Goal: Information Seeking & Learning: Learn about a topic

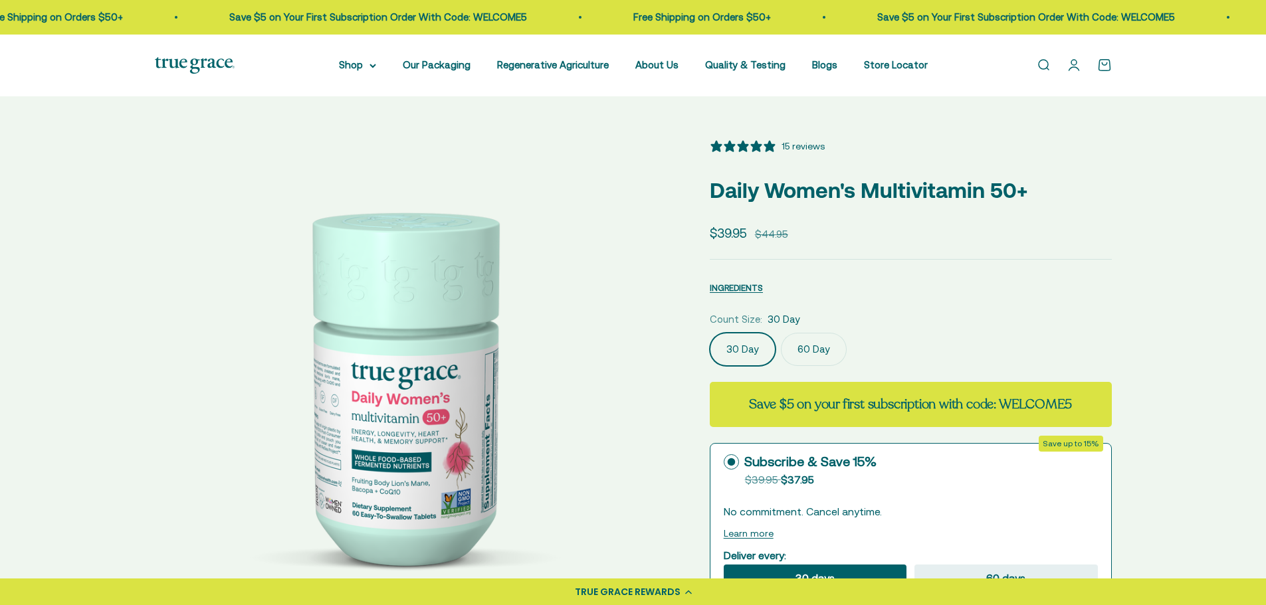
select select "3"
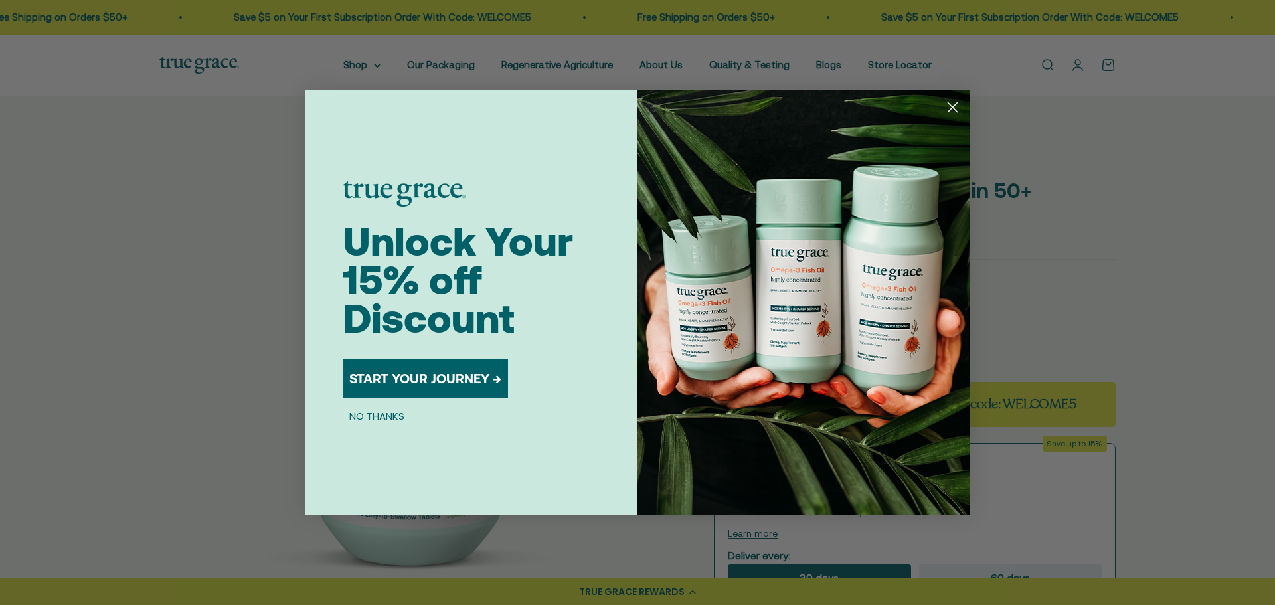
click at [950, 117] on circle "Close dialog" at bounding box center [953, 107] width 22 height 22
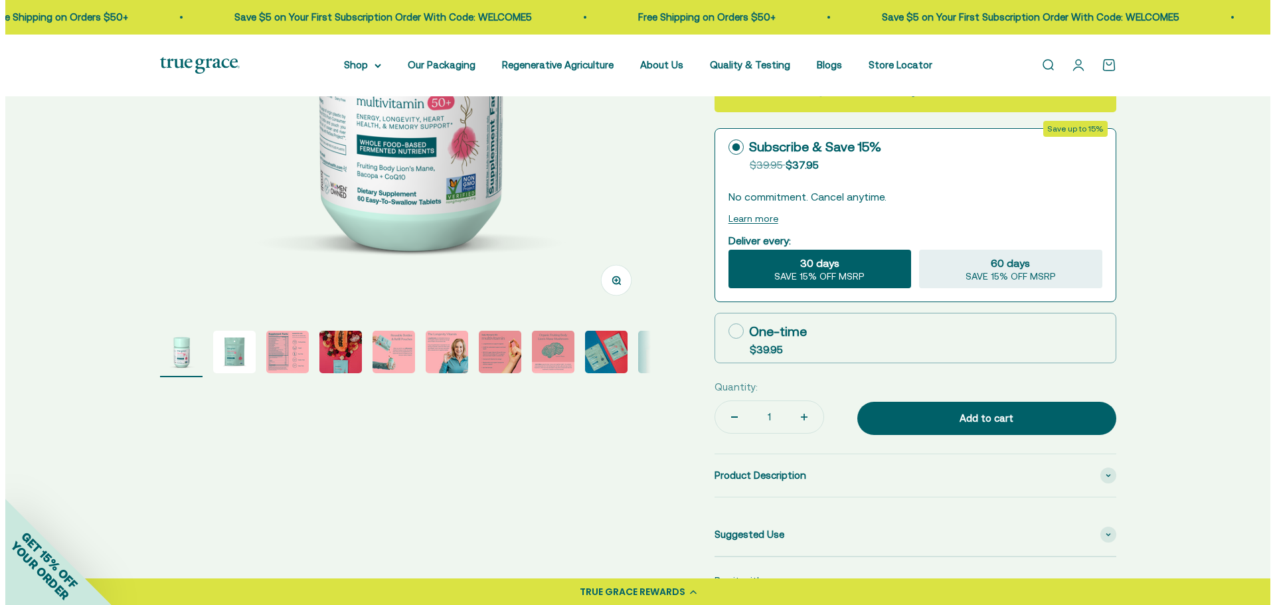
scroll to position [313, 0]
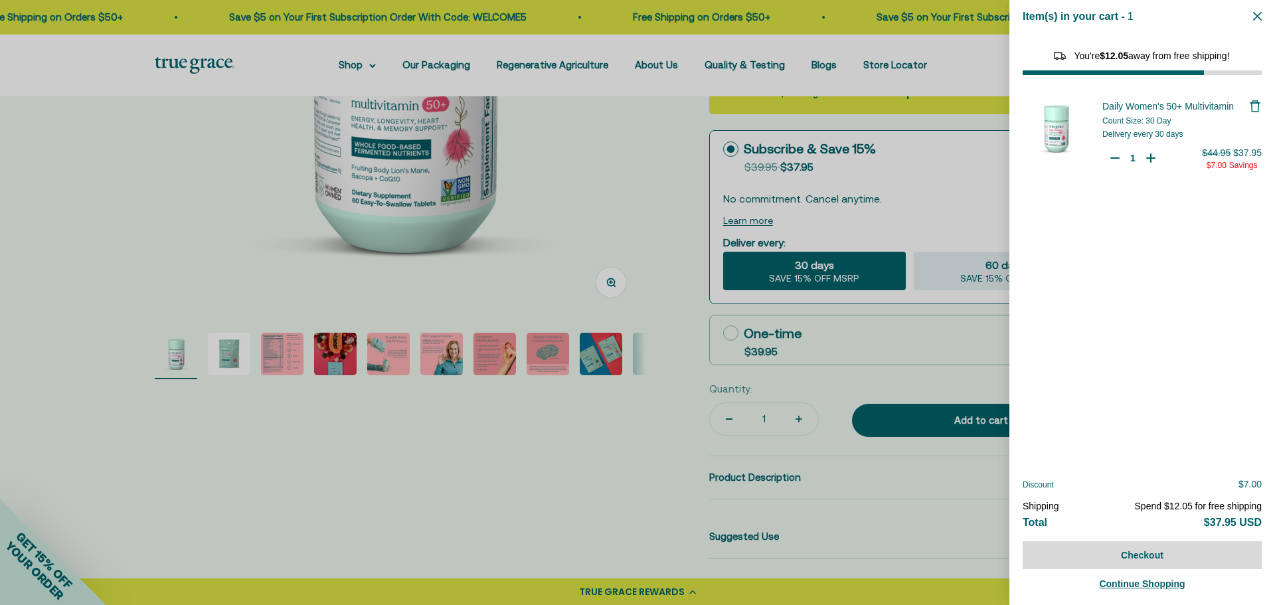
select select "44882812010710"
select select "44878154563798"
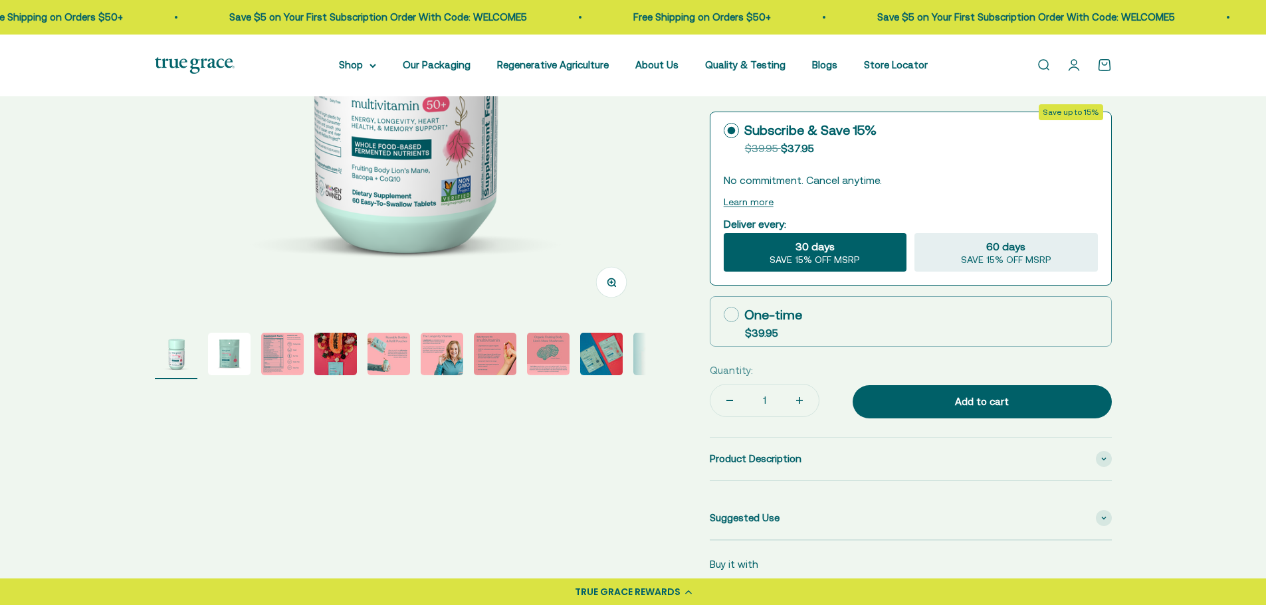
select select "3"
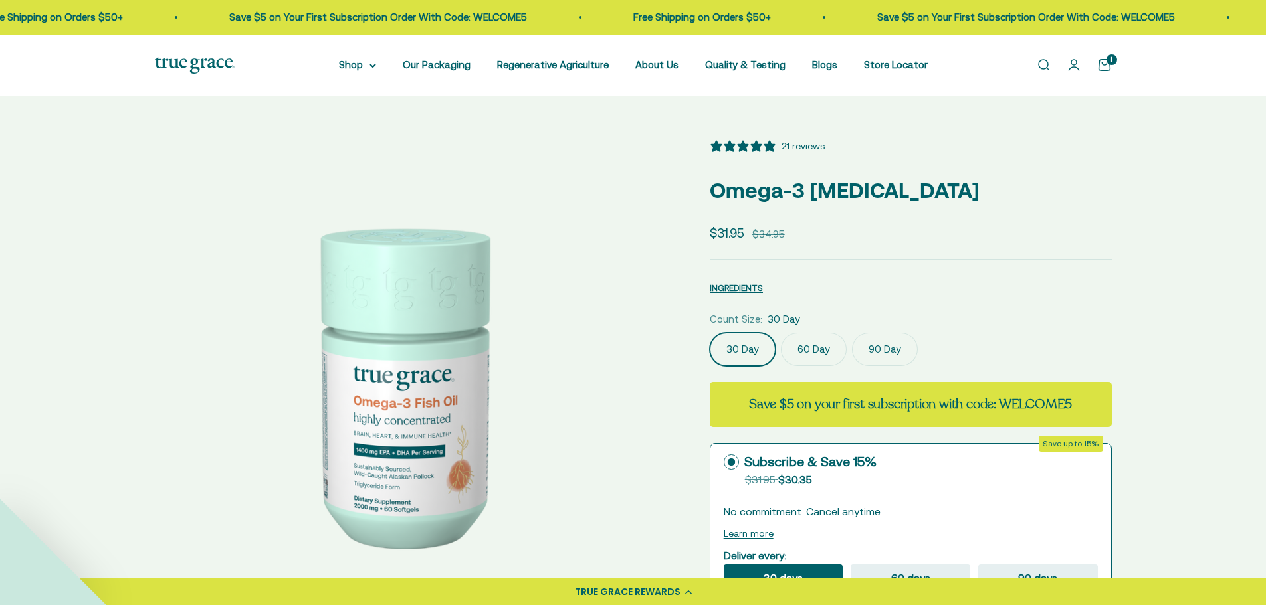
select select "3"
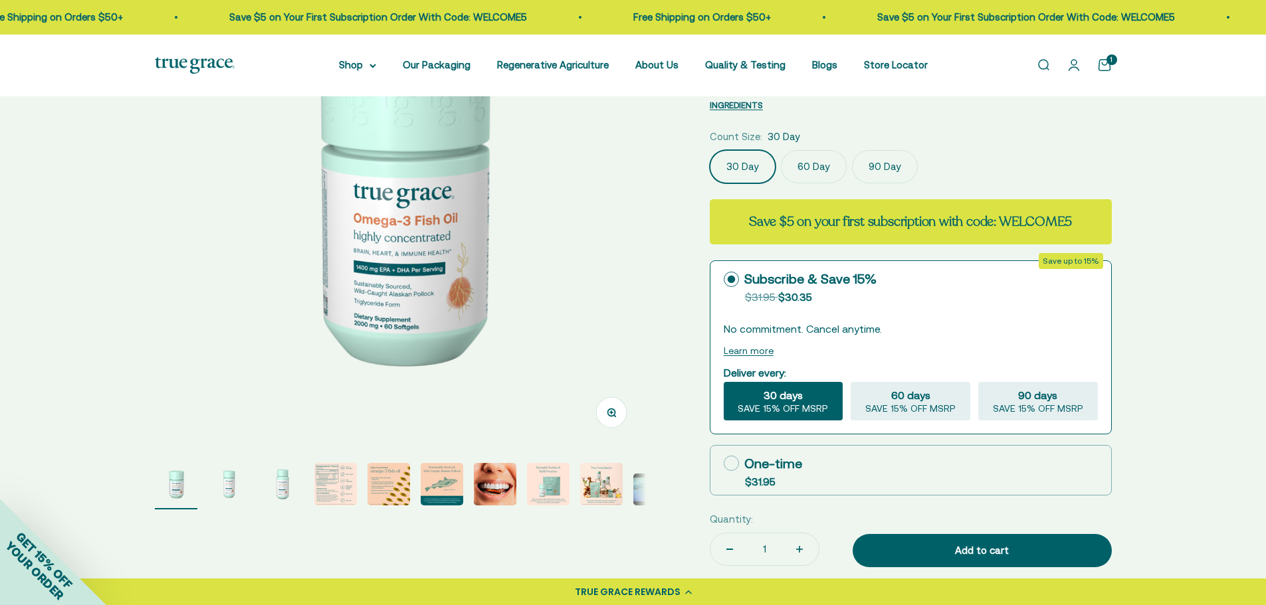
scroll to position [184, 0]
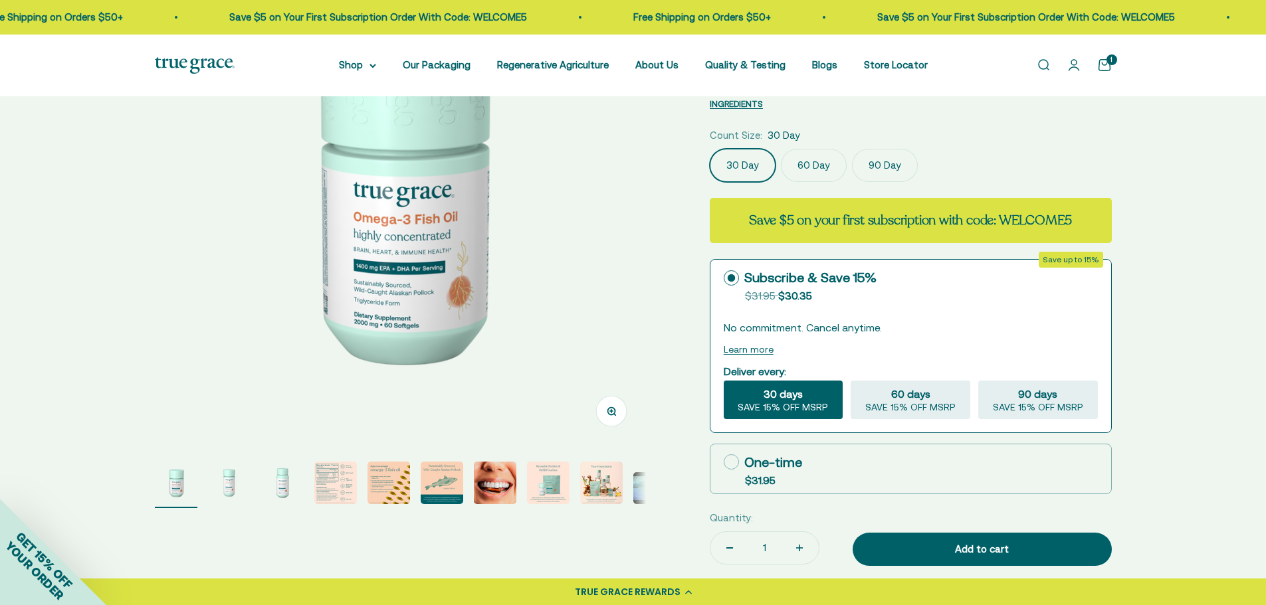
click at [1222, 433] on div "Zoom Go to item 1 Go to item 2 Go to item 3 Go to item 4 Go to item 5 Go to ite…" at bounding box center [633, 380] width 1266 height 937
click at [355, 479] on img "Go to item 4" at bounding box center [335, 483] width 43 height 43
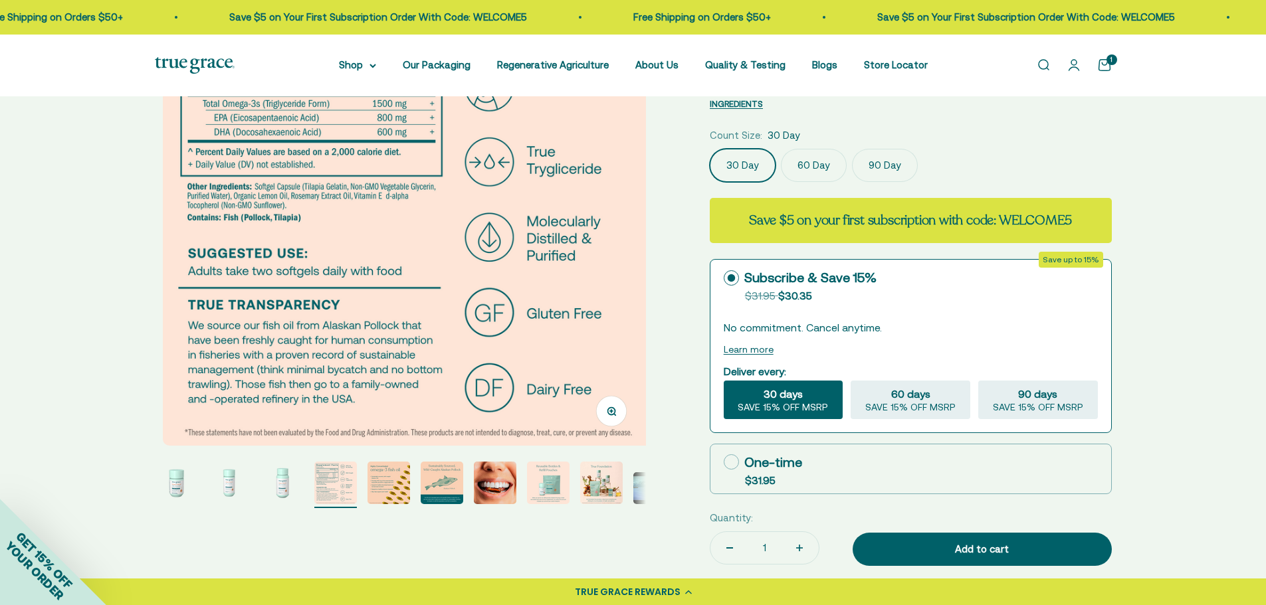
scroll to position [0, 1521]
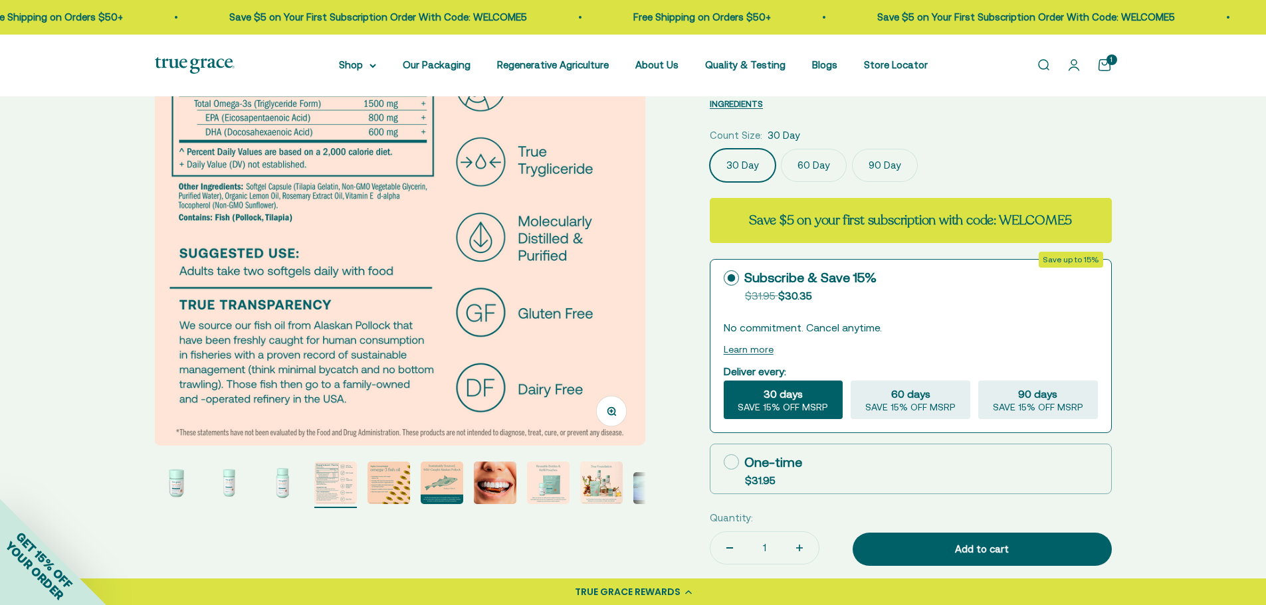
click at [335, 488] on img "Go to item 4" at bounding box center [335, 483] width 43 height 43
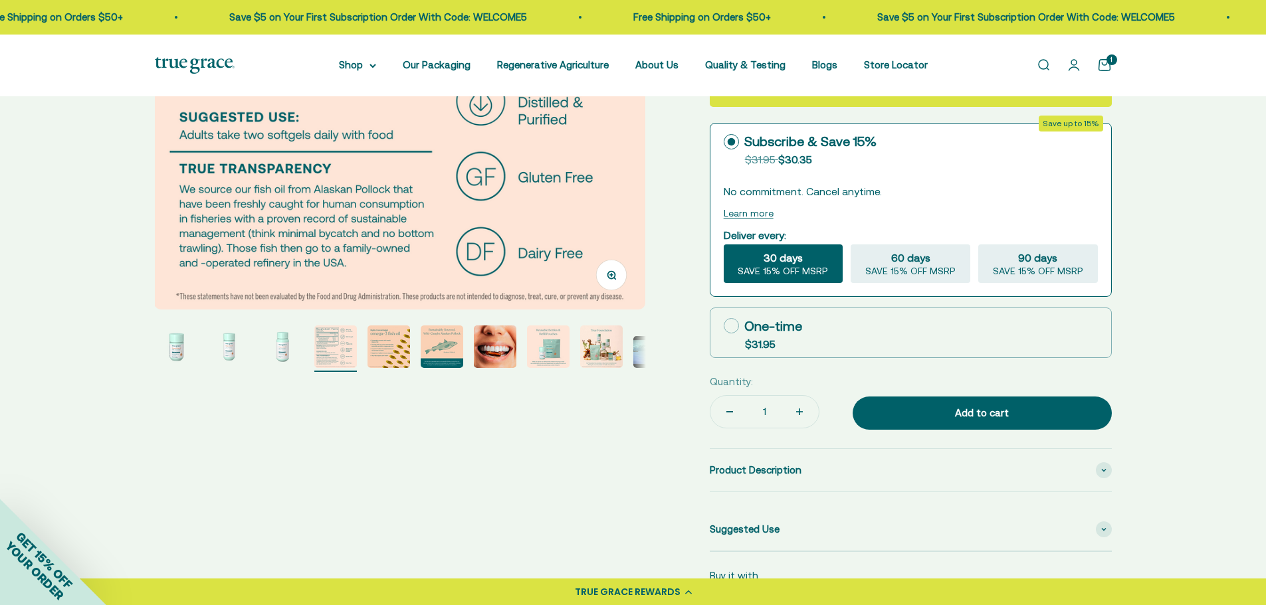
scroll to position [318, 0]
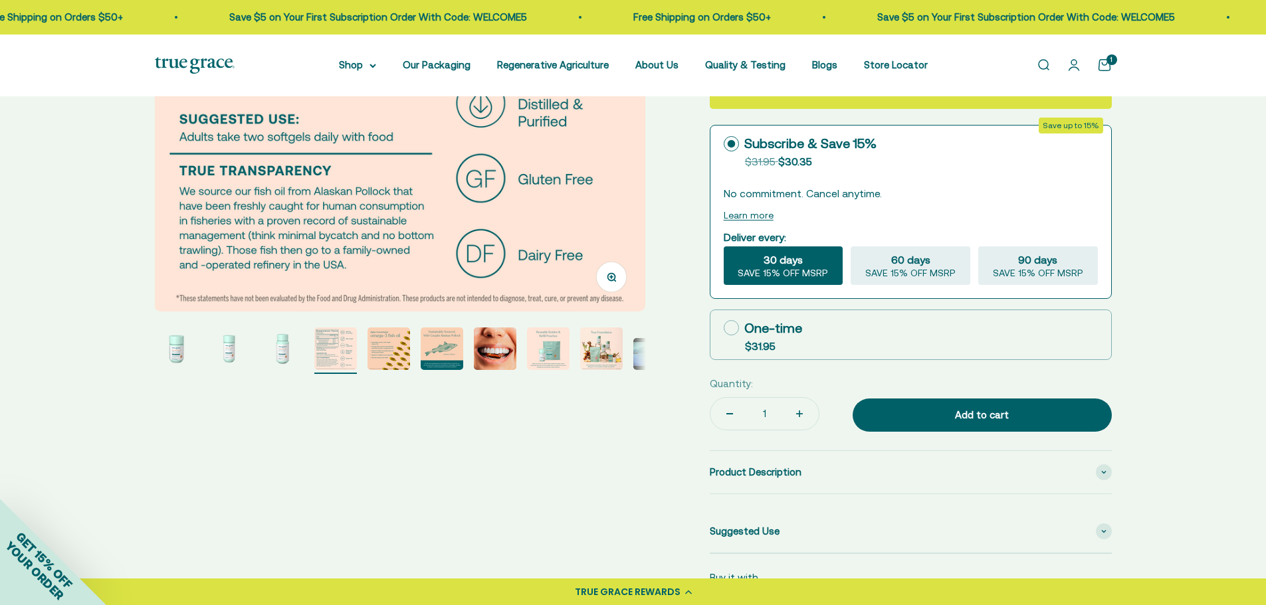
click at [337, 349] on img "Go to item 4" at bounding box center [335, 349] width 43 height 43
click at [331, 359] on img "Go to item 4" at bounding box center [335, 349] width 43 height 43
click at [389, 359] on img "Go to item 5" at bounding box center [388, 349] width 43 height 43
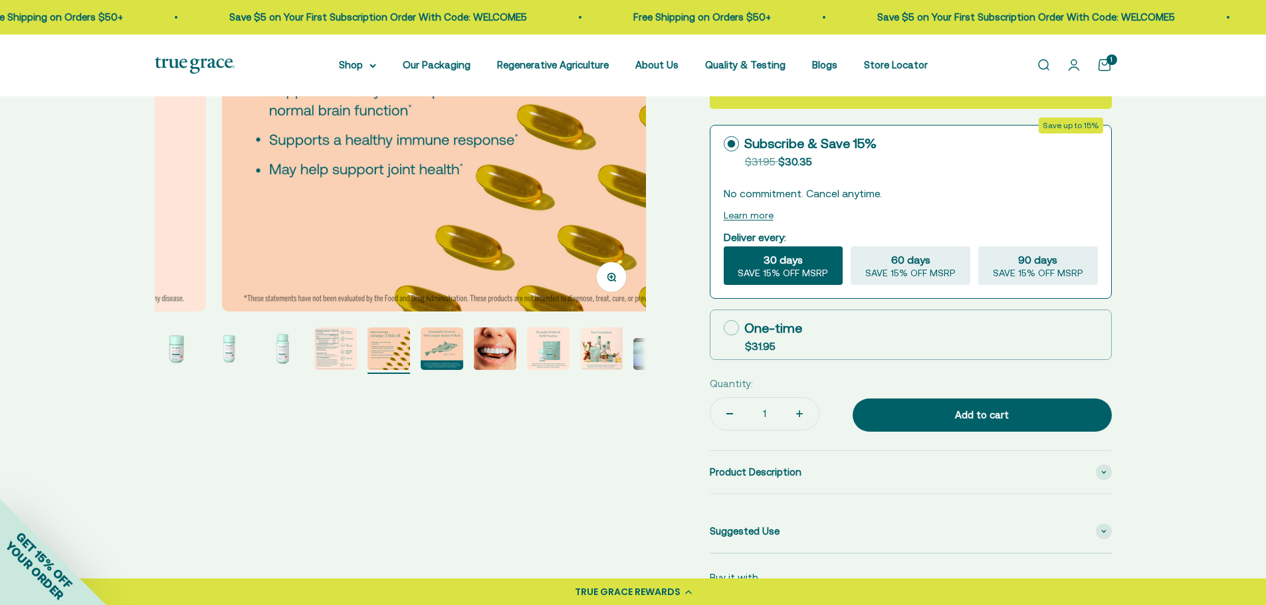
scroll to position [0, 2028]
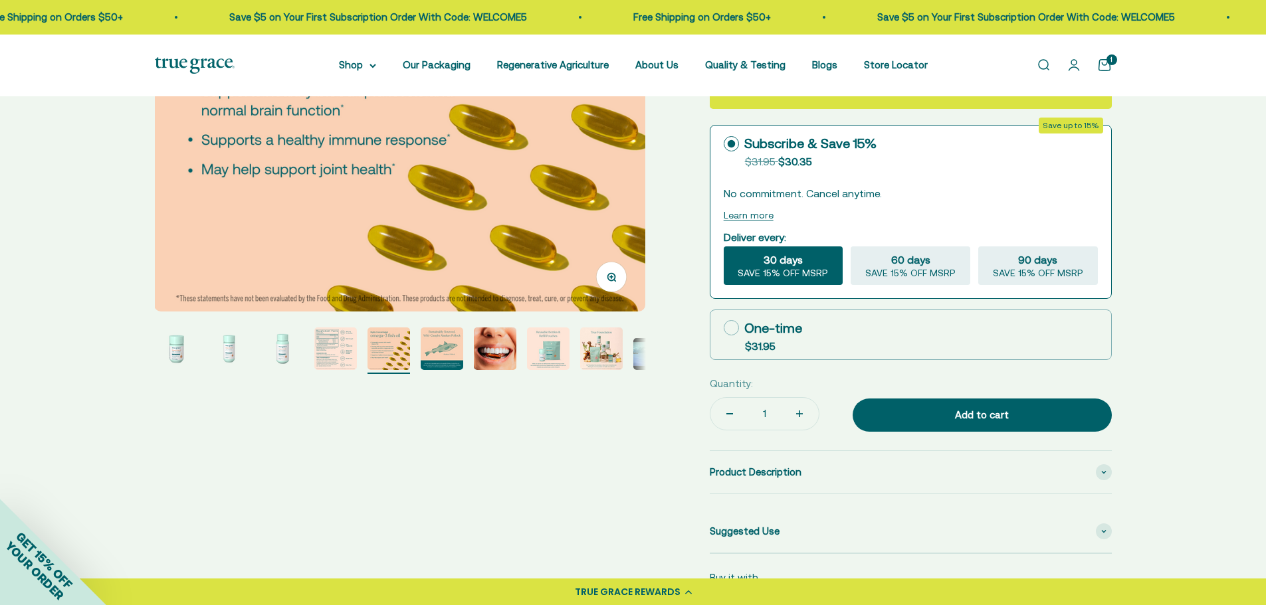
click at [355, 356] on img "Go to item 4" at bounding box center [335, 349] width 43 height 43
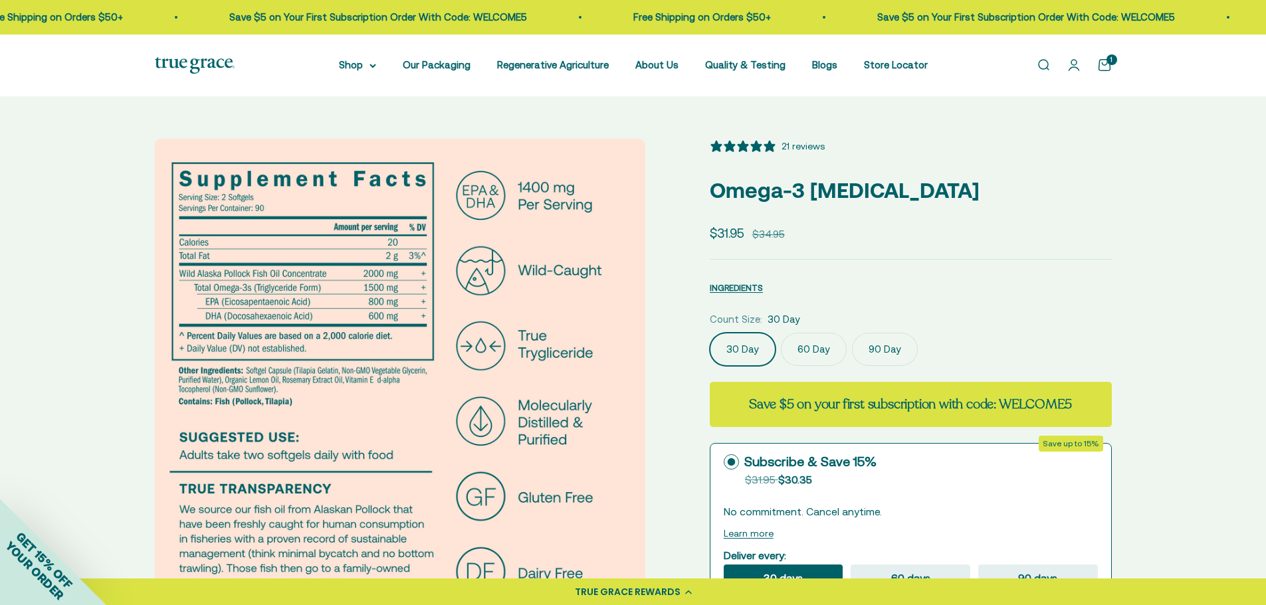
scroll to position [1, 0]
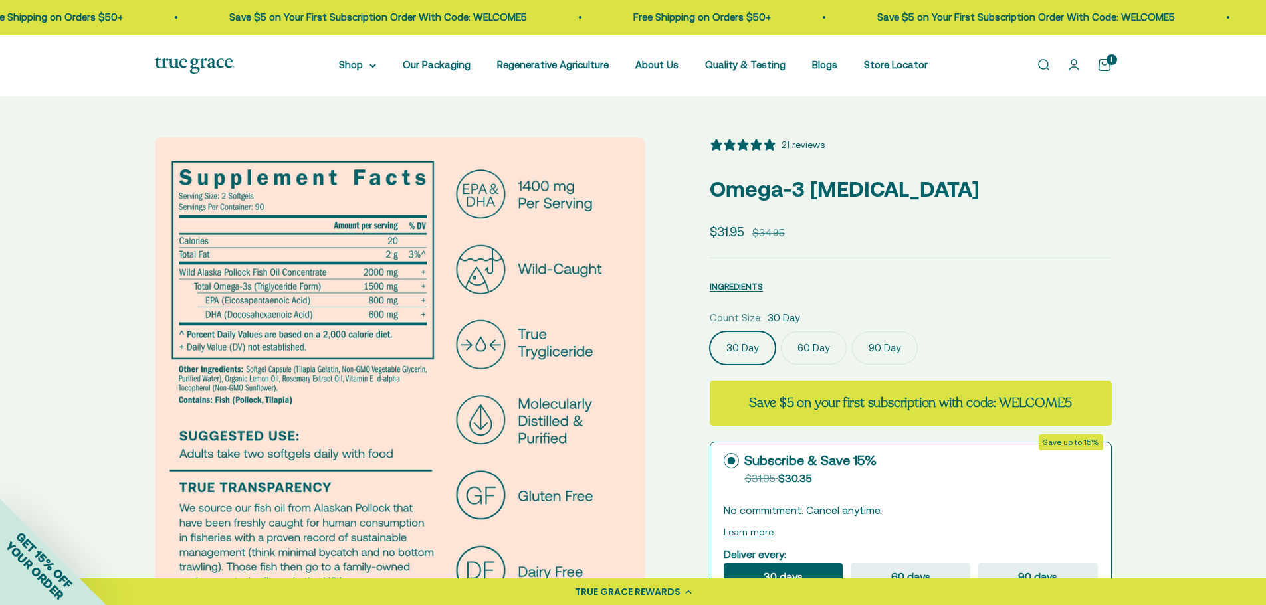
click at [348, 290] on img at bounding box center [399, 383] width 491 height 491
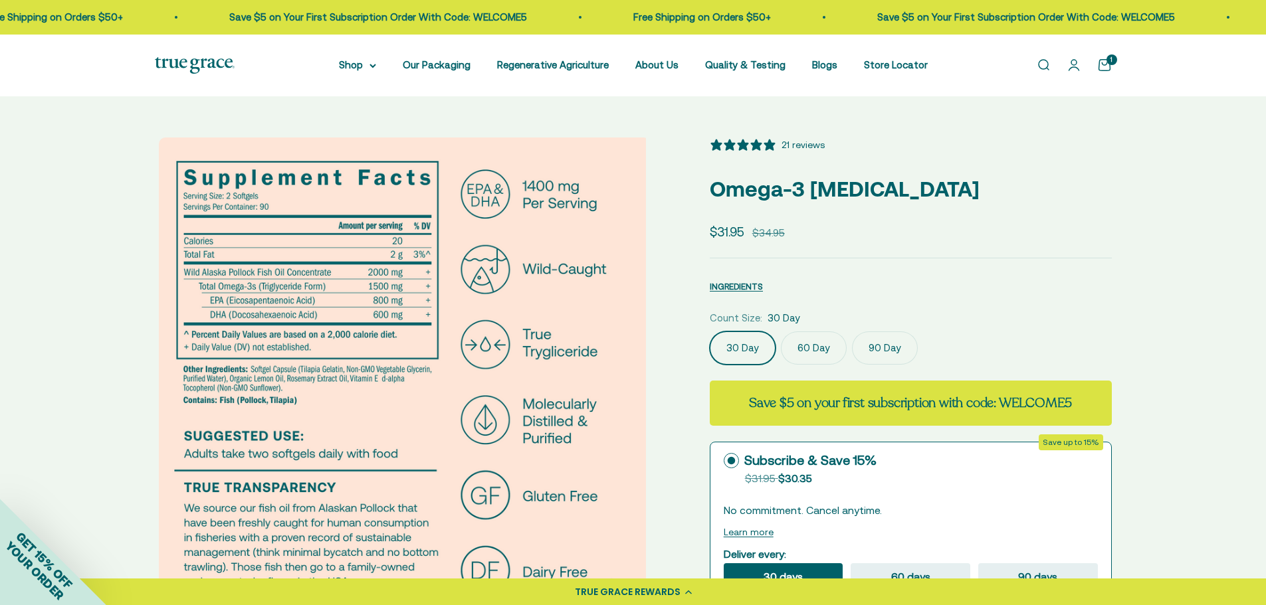
scroll to position [0, 1521]
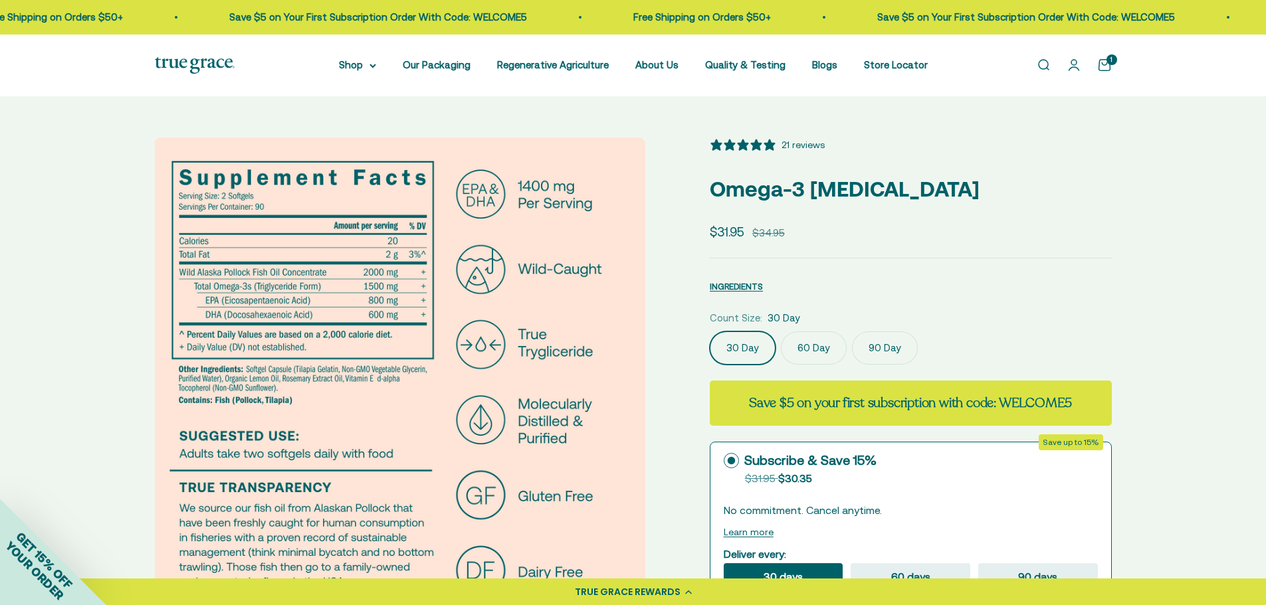
click at [1244, 411] on div "Zoom Go to item 1 Go to item 2 Go to item 3 Go to item 4 Go to item 5 Go to ite…" at bounding box center [633, 563] width 1266 height 937
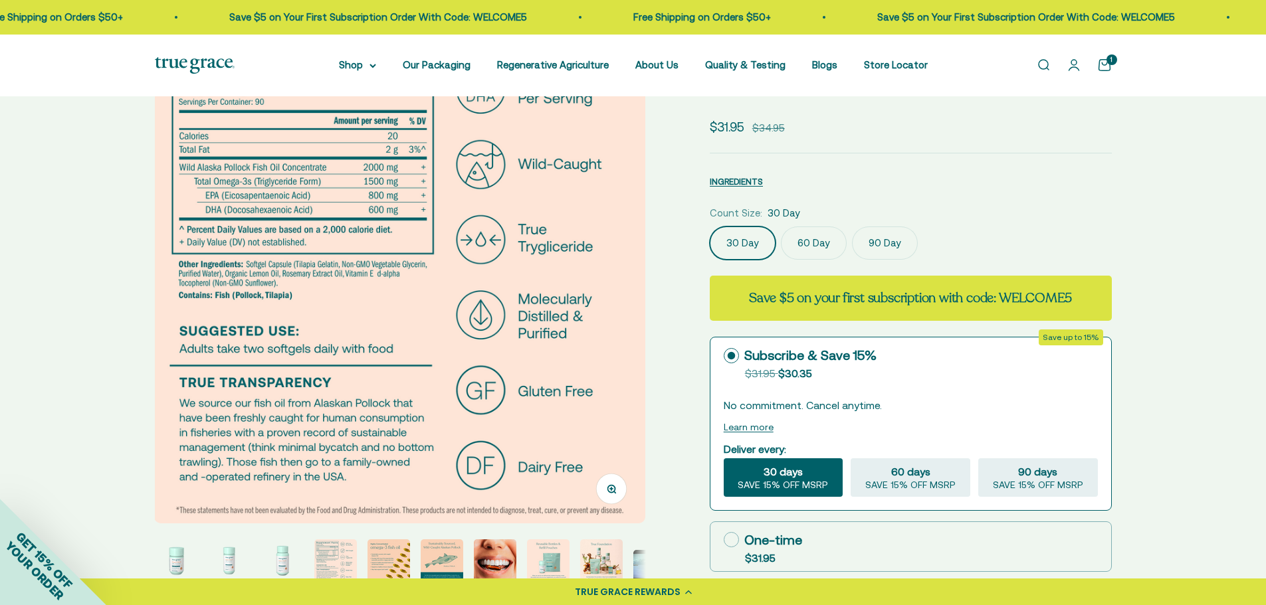
scroll to position [117, 0]
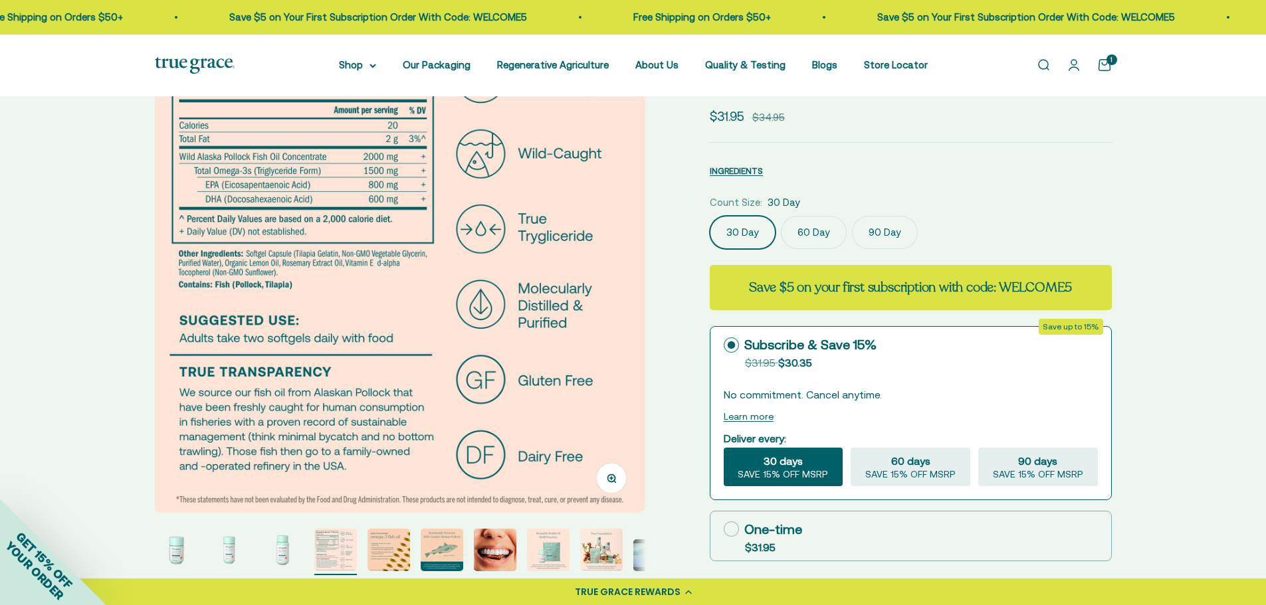
click at [406, 556] on img "Go to item 5" at bounding box center [388, 550] width 43 height 43
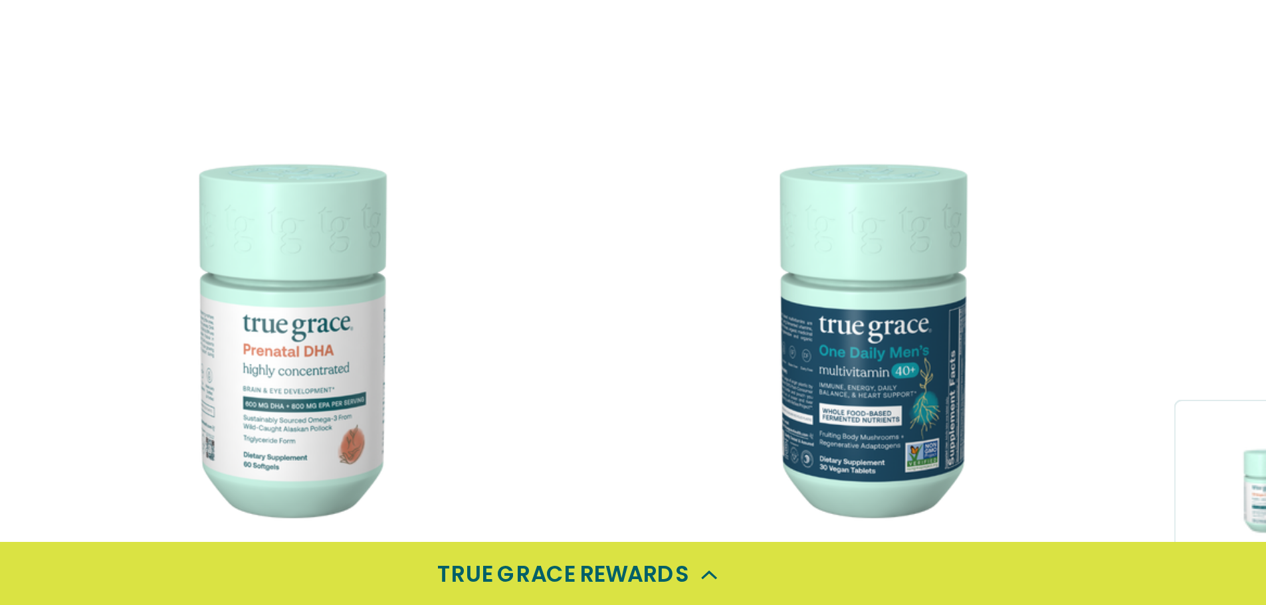
scroll to position [3302, 0]
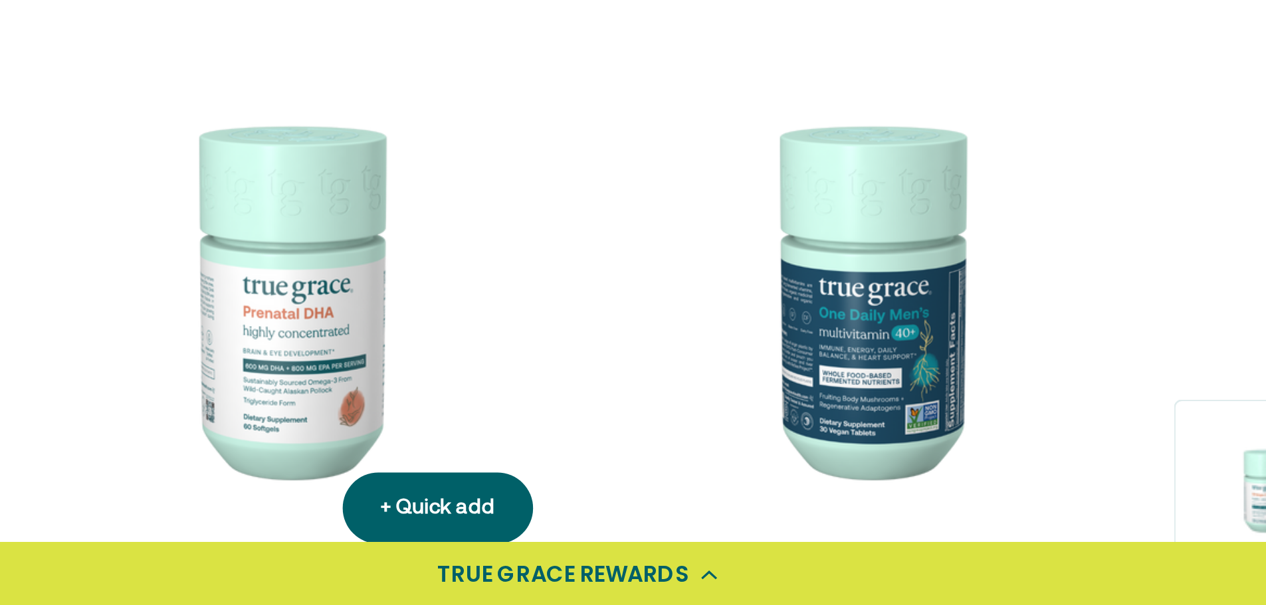
click at [522, 492] on img at bounding box center [511, 476] width 227 height 227
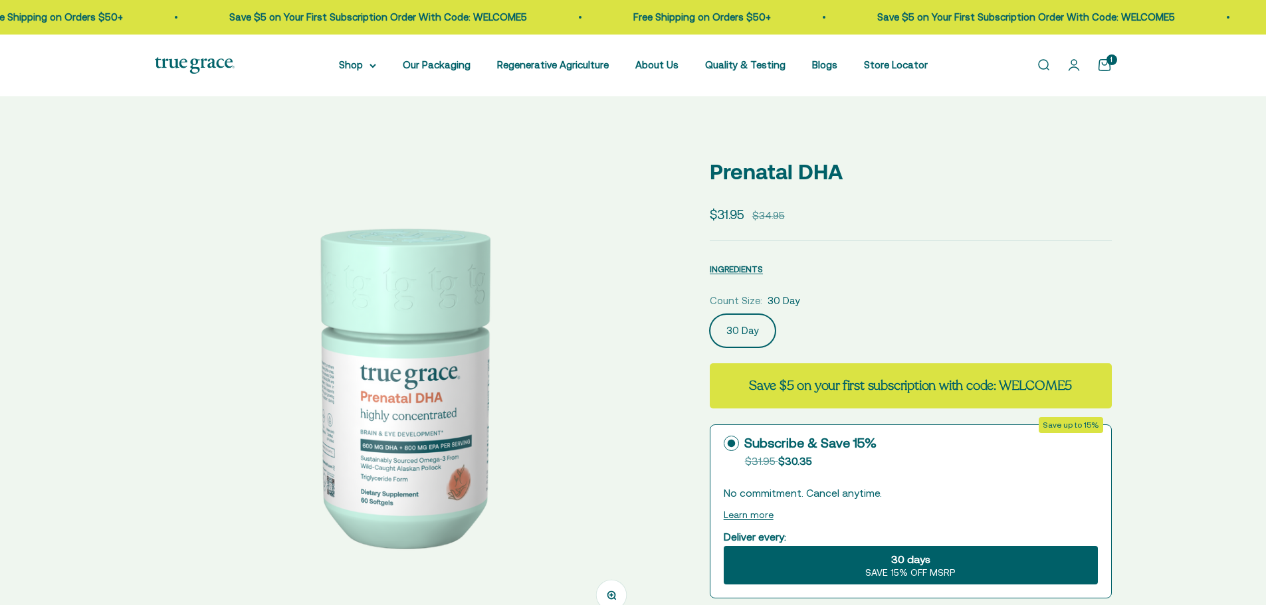
scroll to position [0, 507]
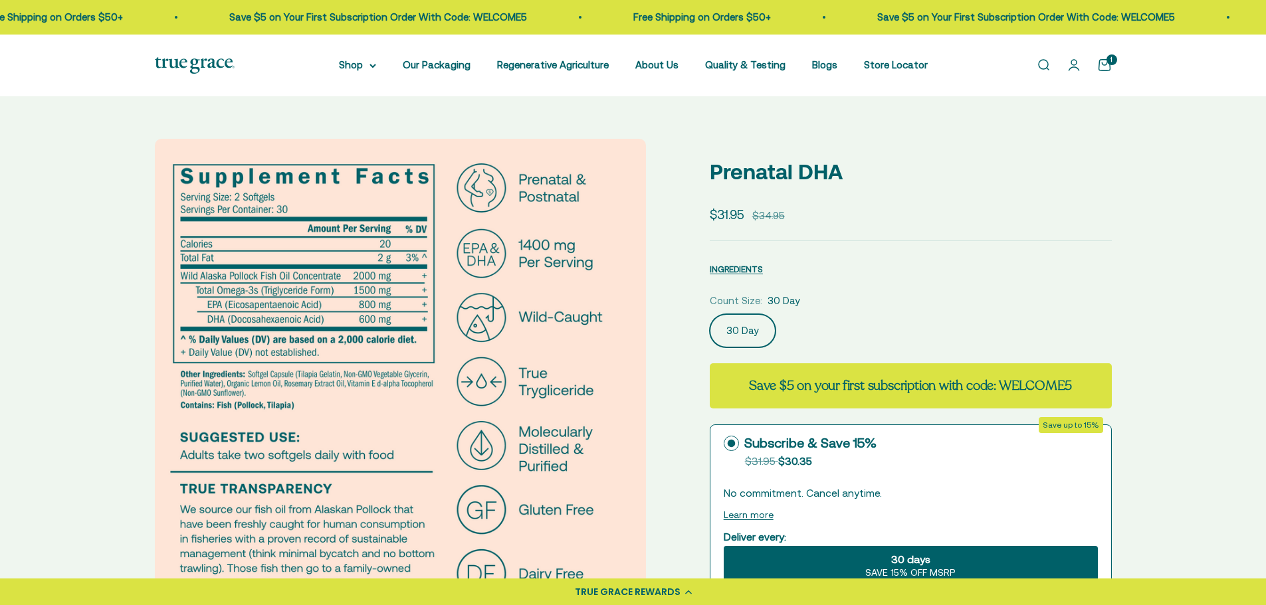
select select "3"
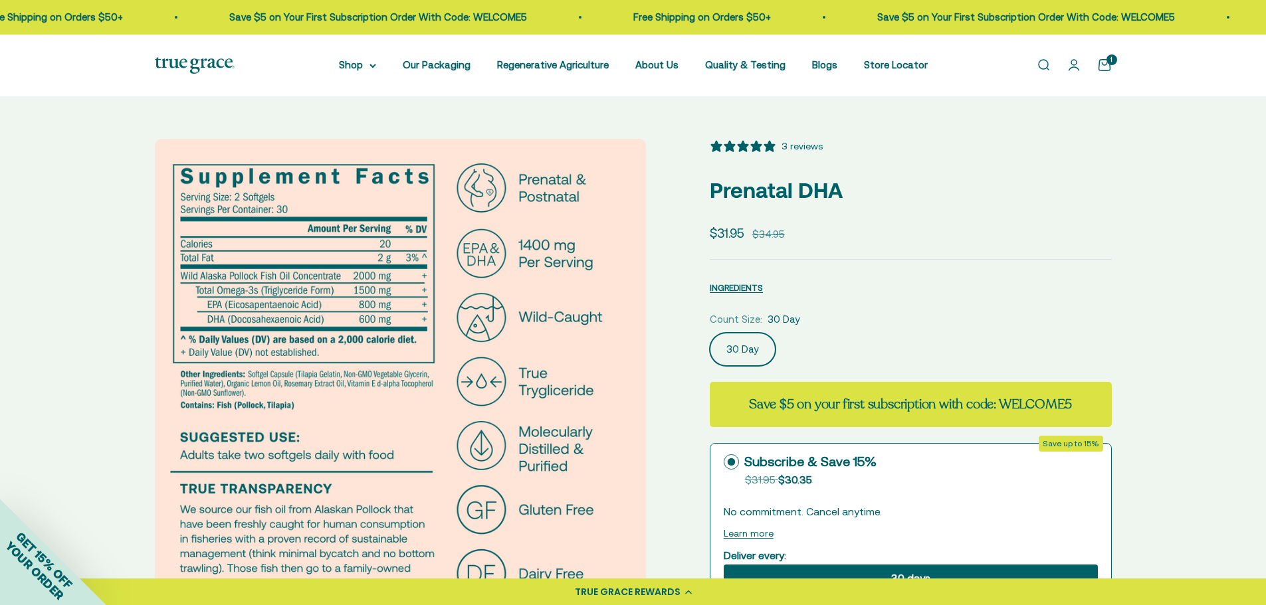
click at [1050, 66] on link "Open search" at bounding box center [1043, 65] width 15 height 15
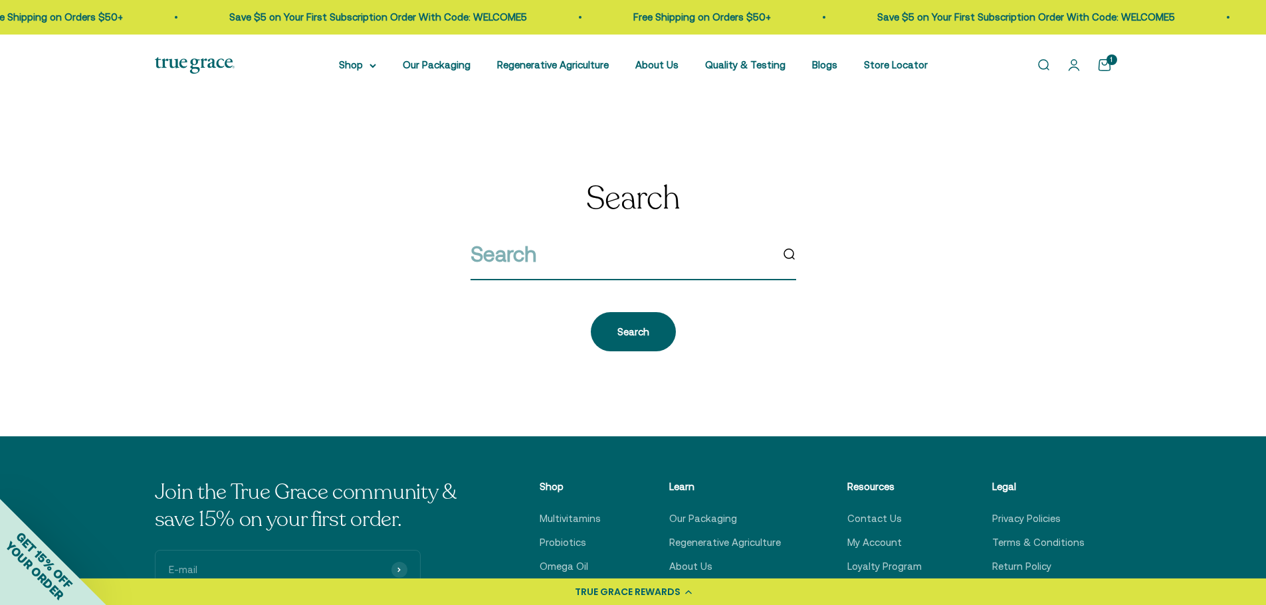
click at [696, 260] on input "search" at bounding box center [620, 254] width 300 height 34
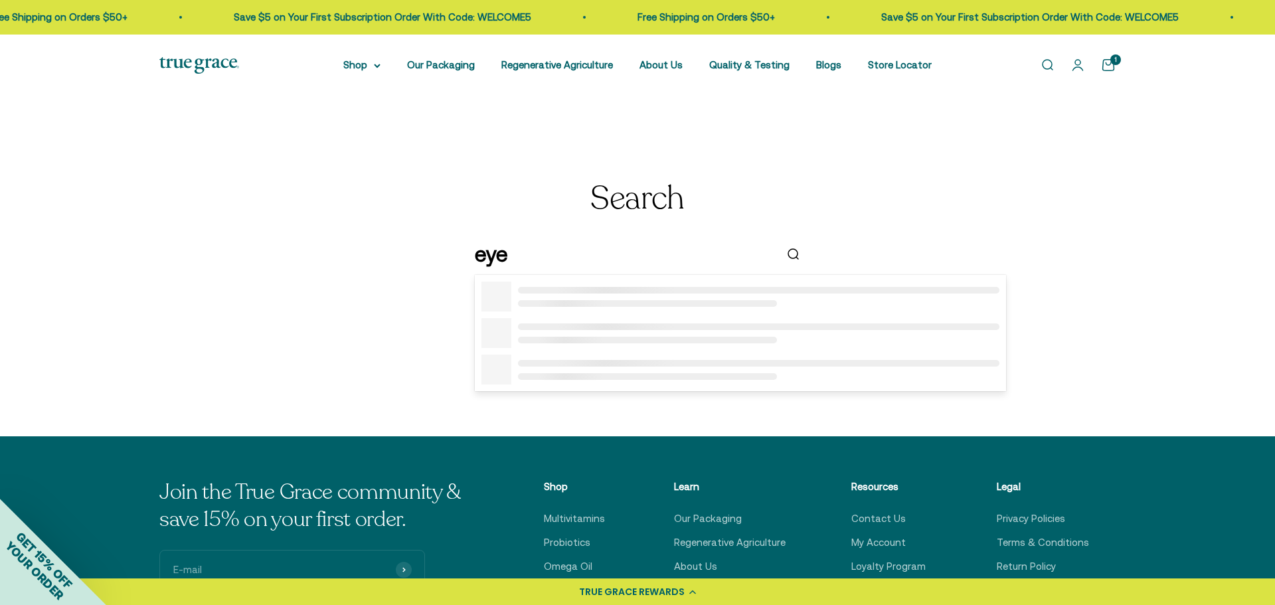
type input "eyes"
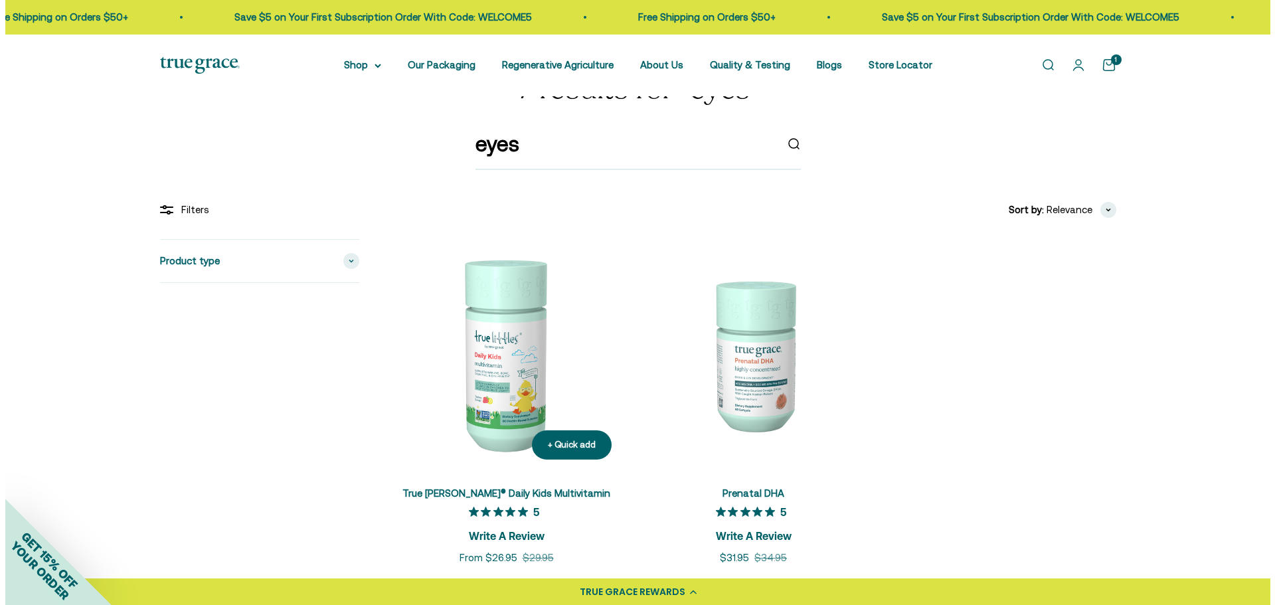
scroll to position [66, 0]
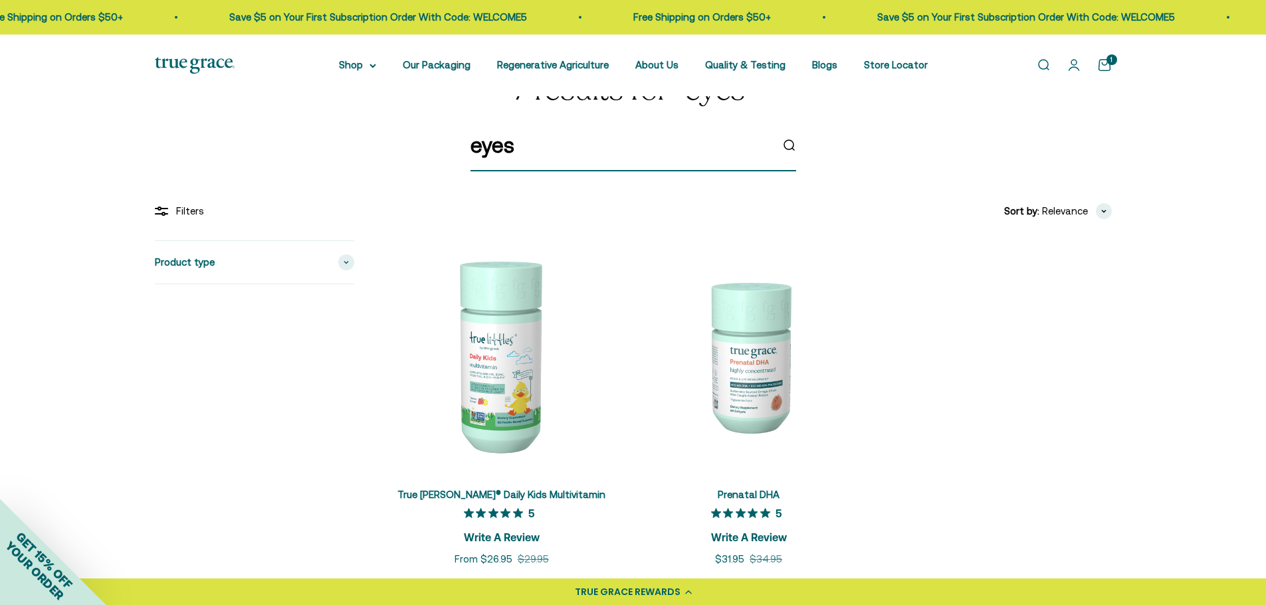
click at [535, 156] on input "eyes" at bounding box center [620, 145] width 300 height 34
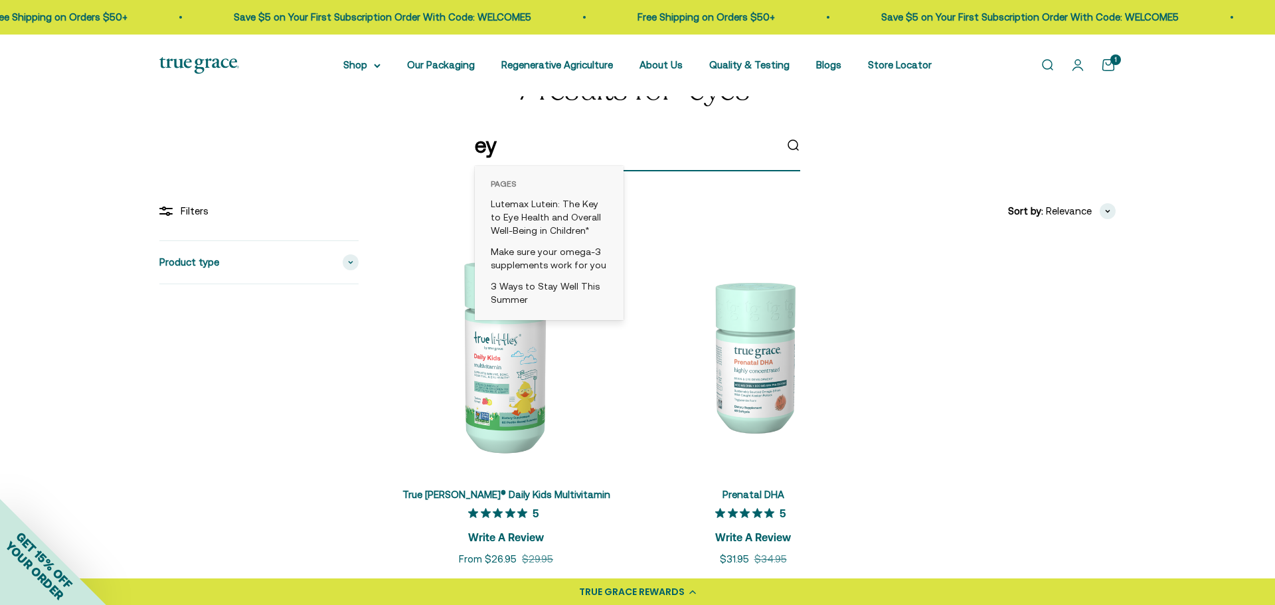
type input "e"
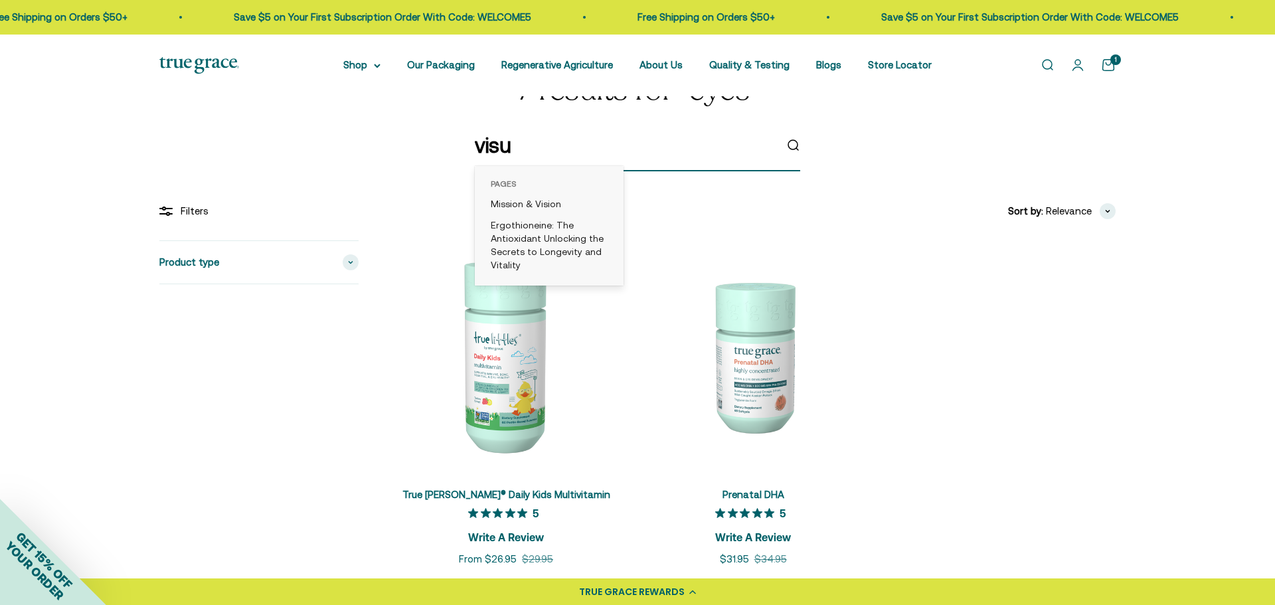
type input "visua"
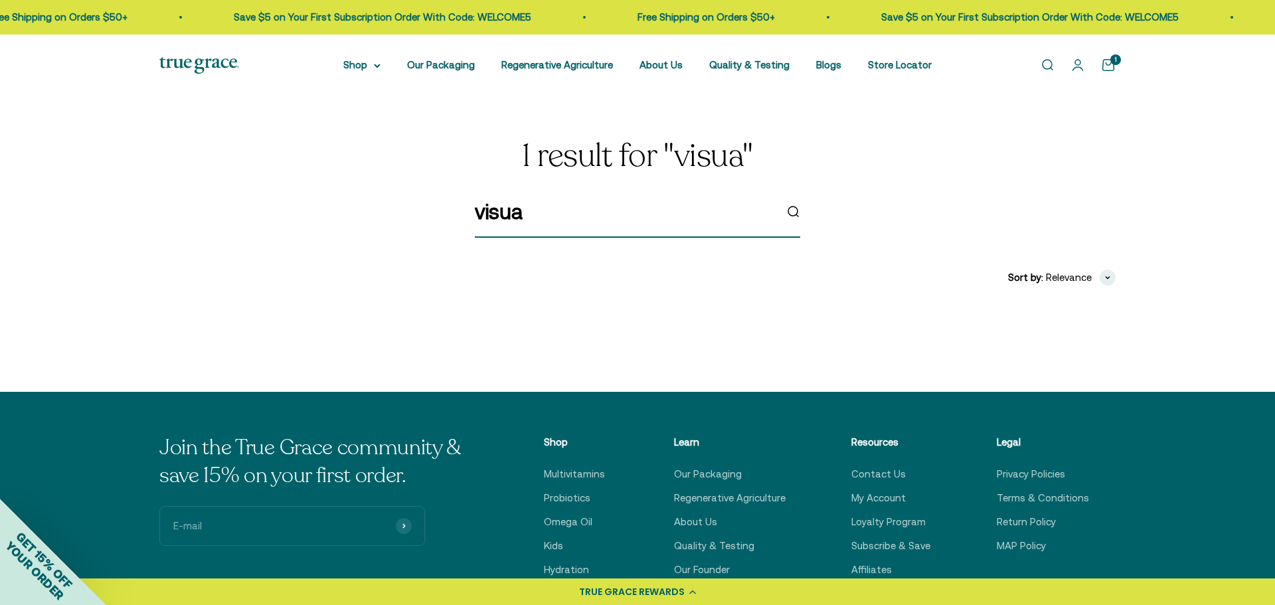
click at [539, 223] on input "visua" at bounding box center [625, 212] width 300 height 34
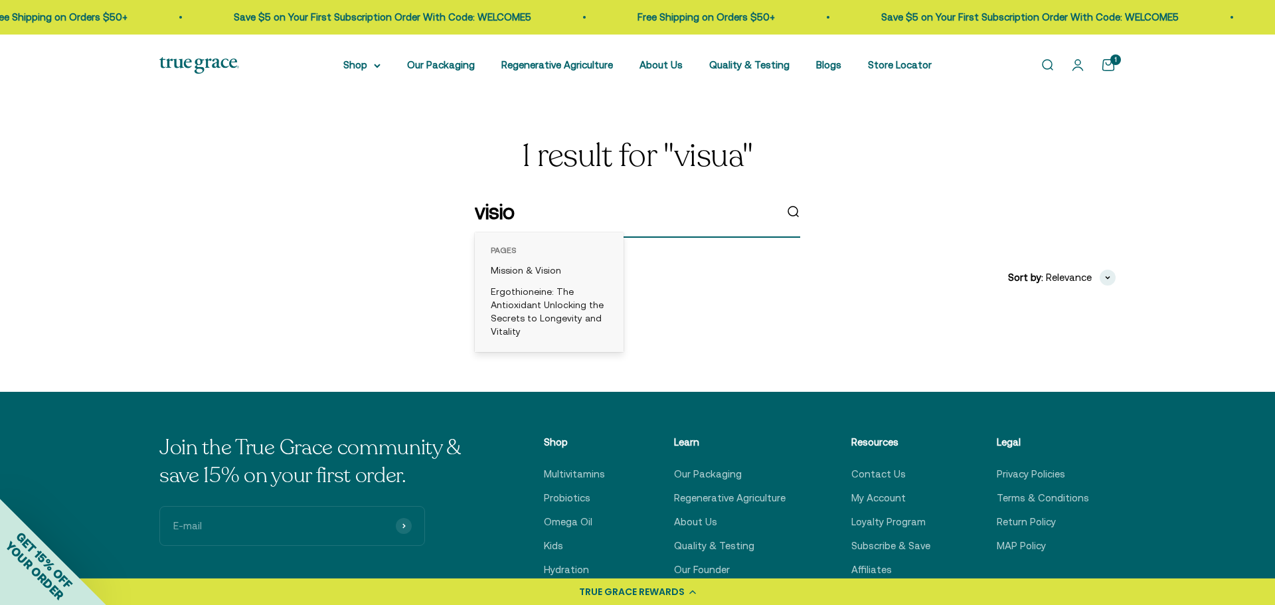
type input "vision"
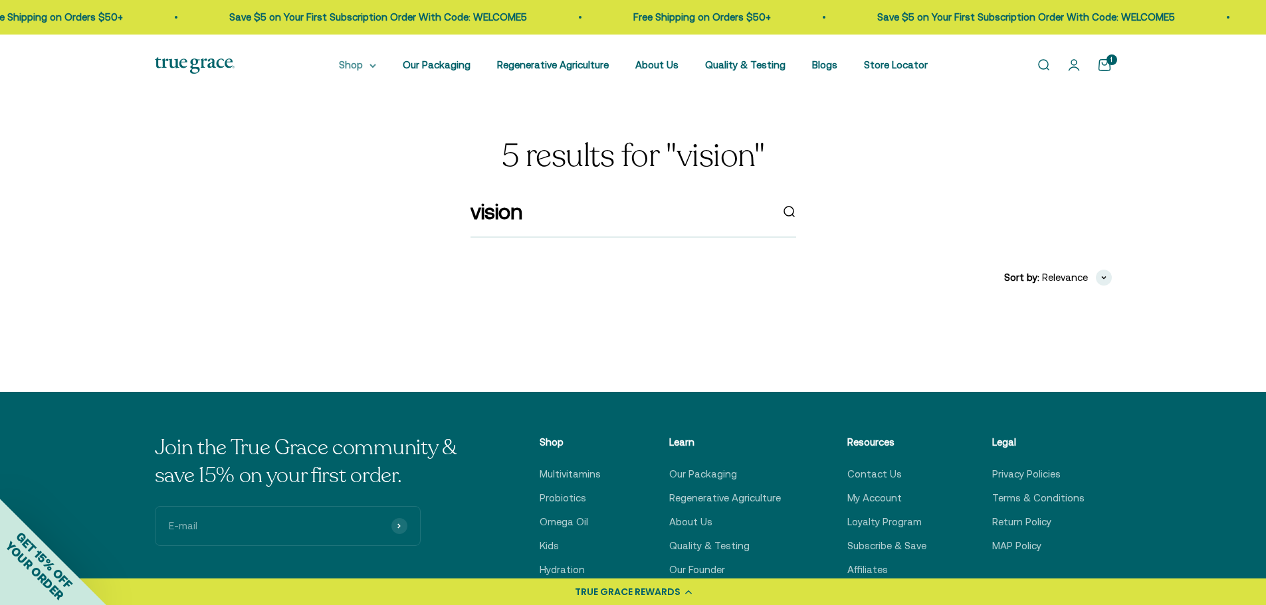
click at [372, 66] on summary "Shop" at bounding box center [357, 65] width 37 height 16
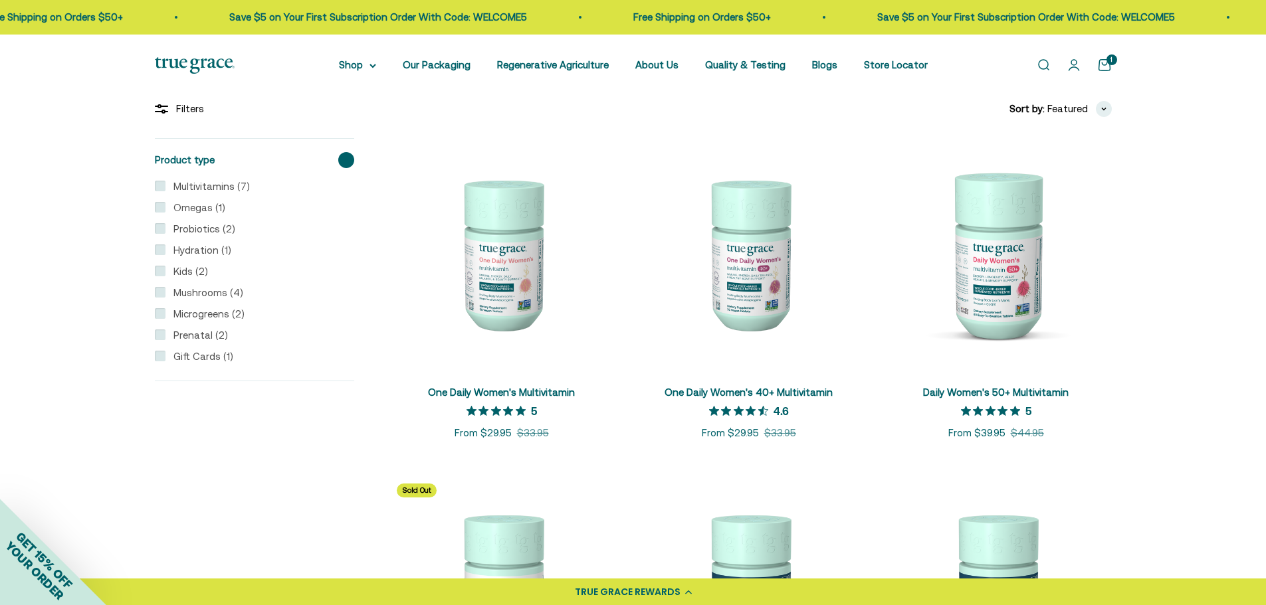
scroll to position [260, 0]
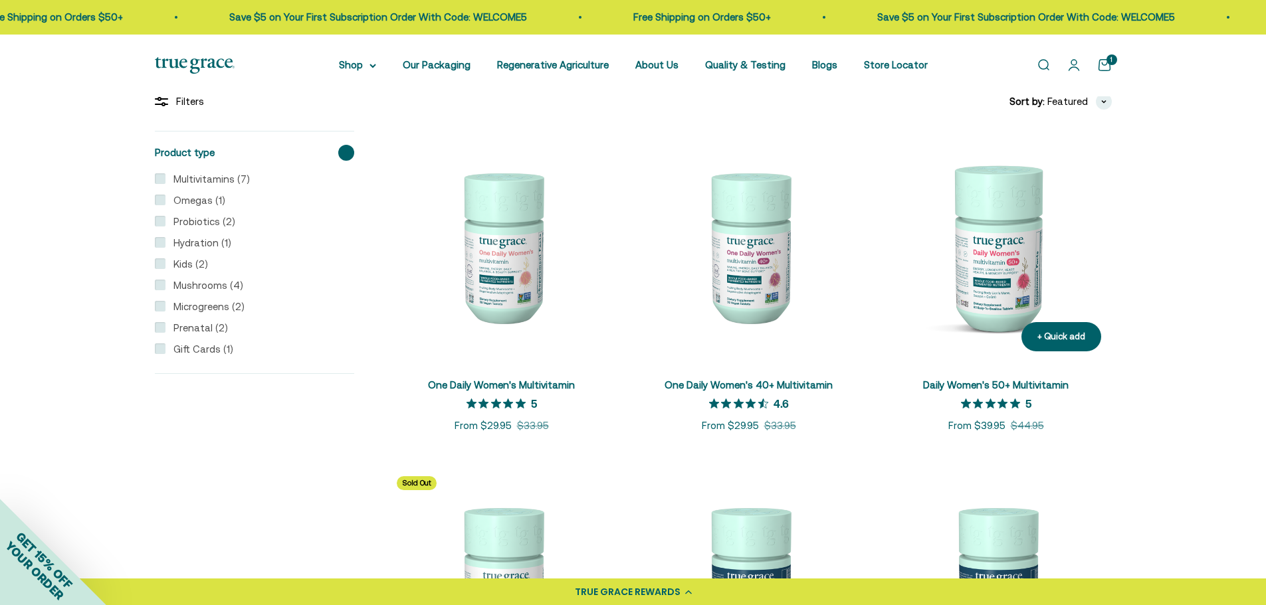
click at [996, 337] on img at bounding box center [995, 246] width 231 height 231
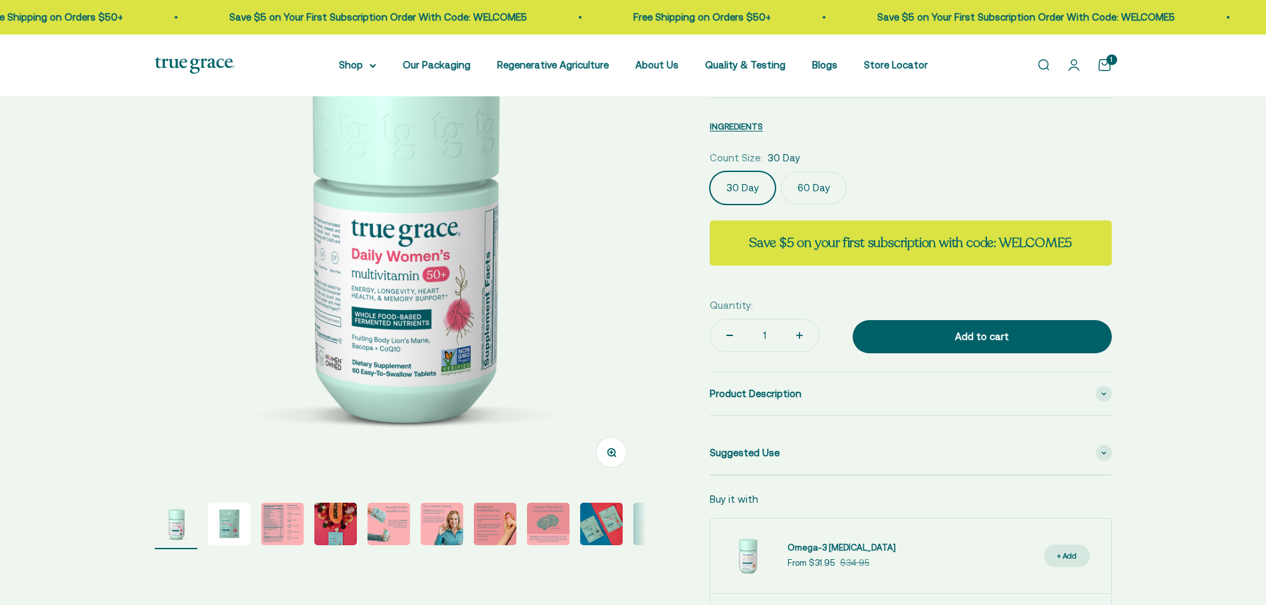
click at [90, 577] on div "Zoom Go to item 1 Go to item 2 Go to item 3 Go to item 4 Go to item 5 Go to ite…" at bounding box center [633, 332] width 1266 height 759
click at [286, 519] on img "Go to item 3" at bounding box center [282, 524] width 43 height 43
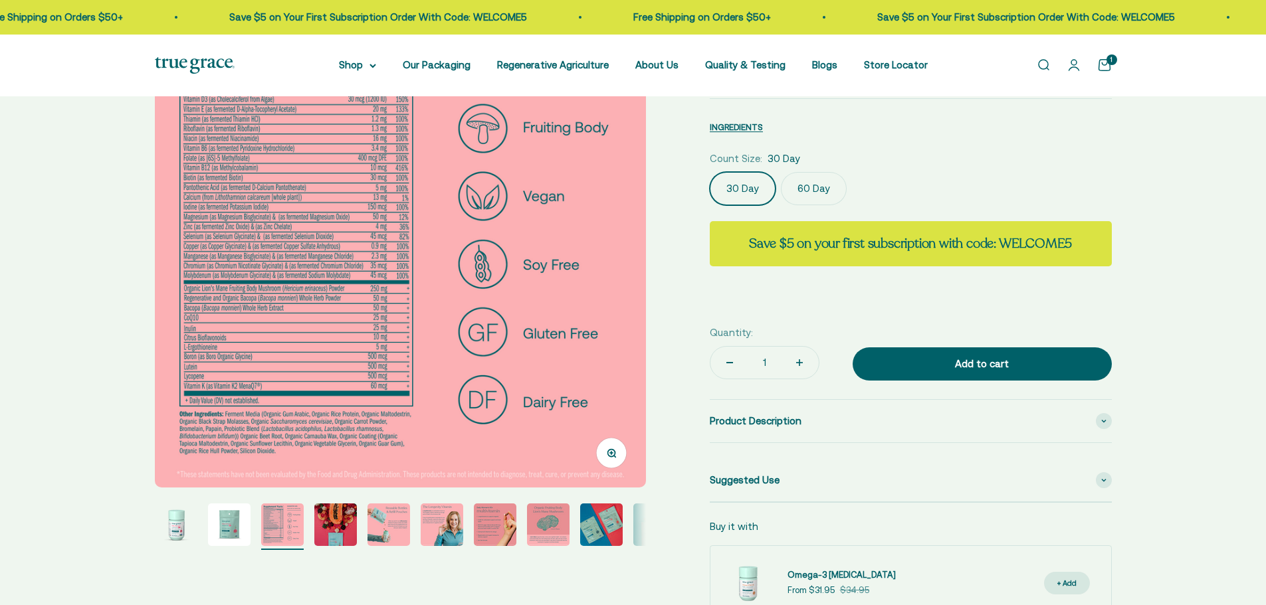
scroll to position [141, 0]
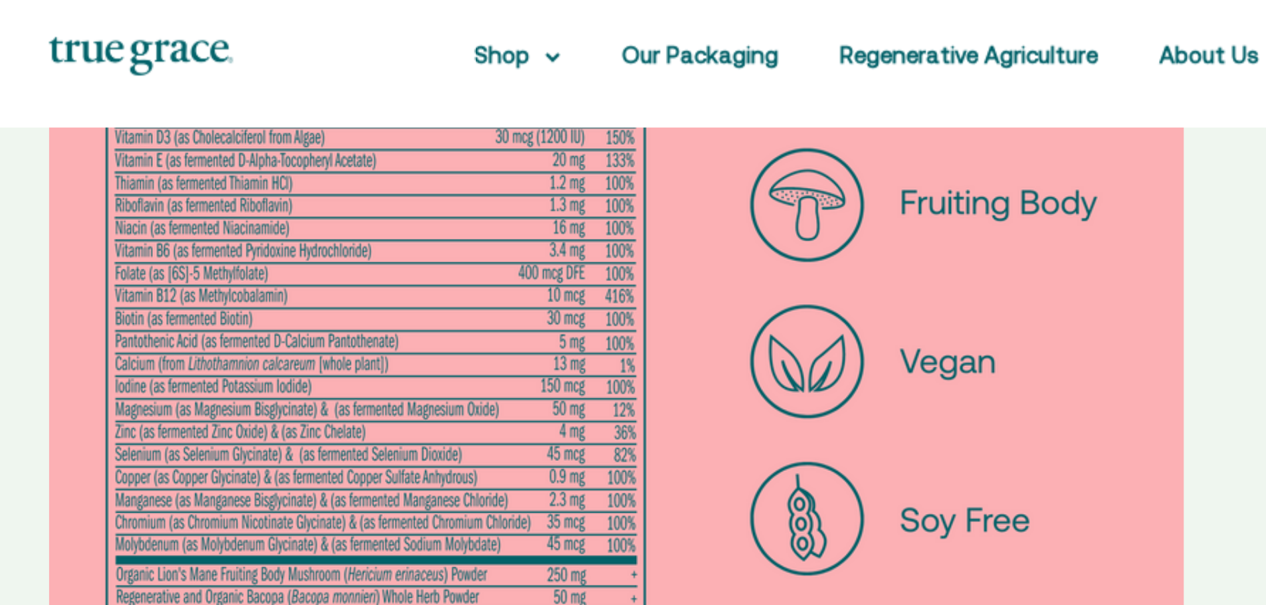
select select "3"
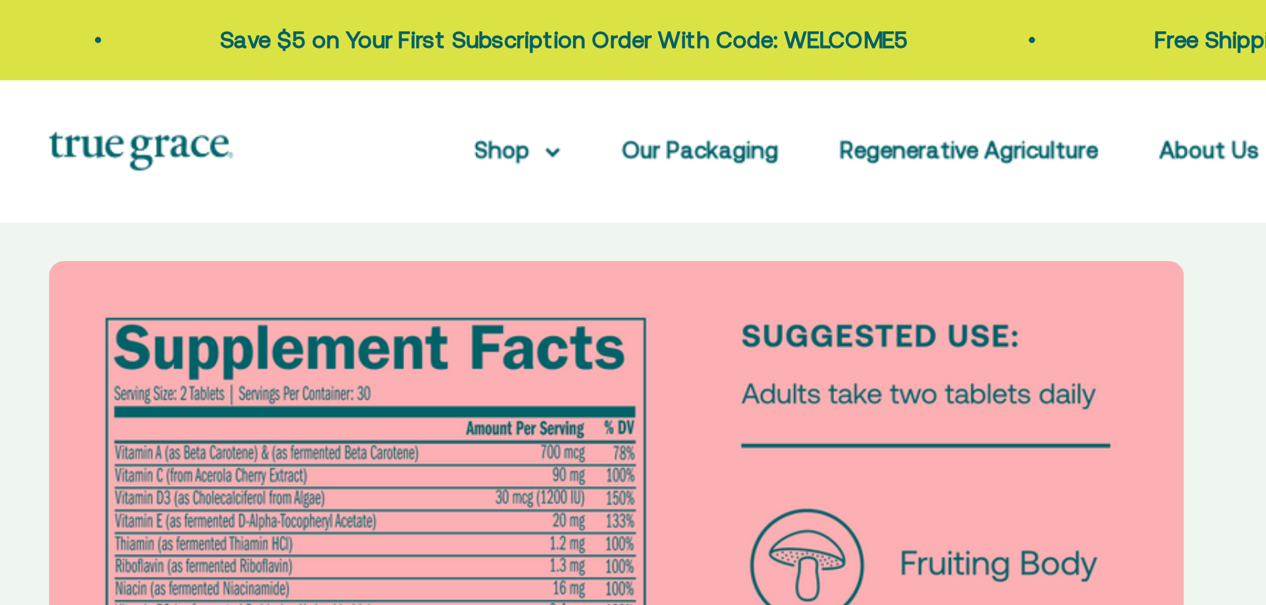
scroll to position [0, 0]
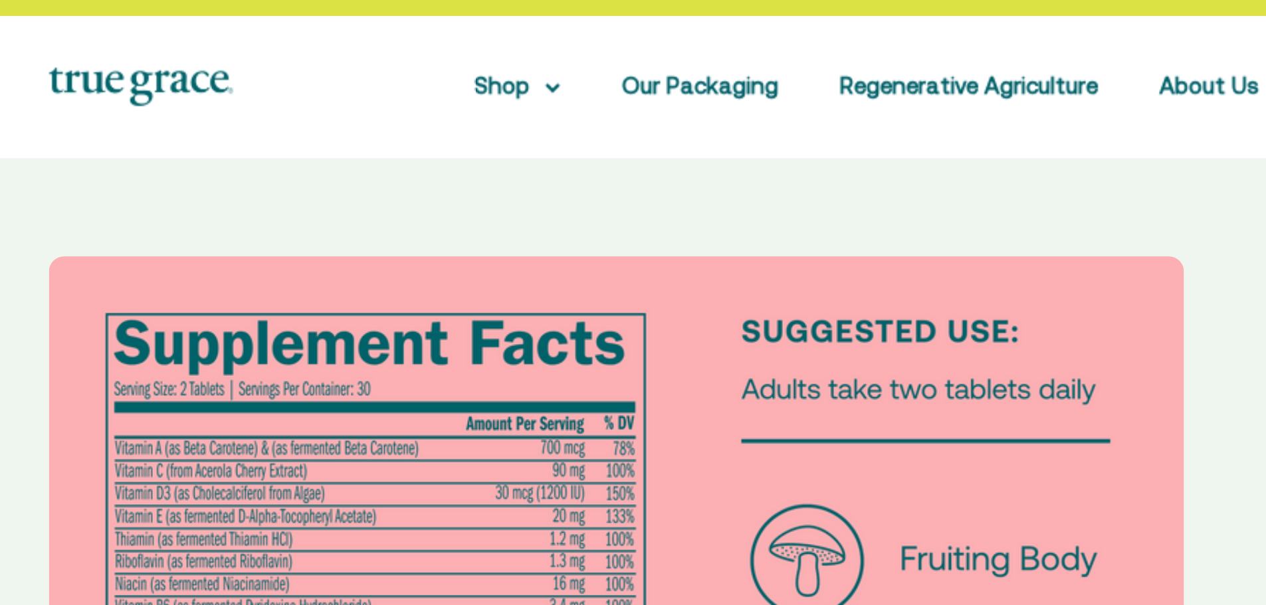
click at [431, 220] on img at bounding box center [400, 384] width 491 height 491
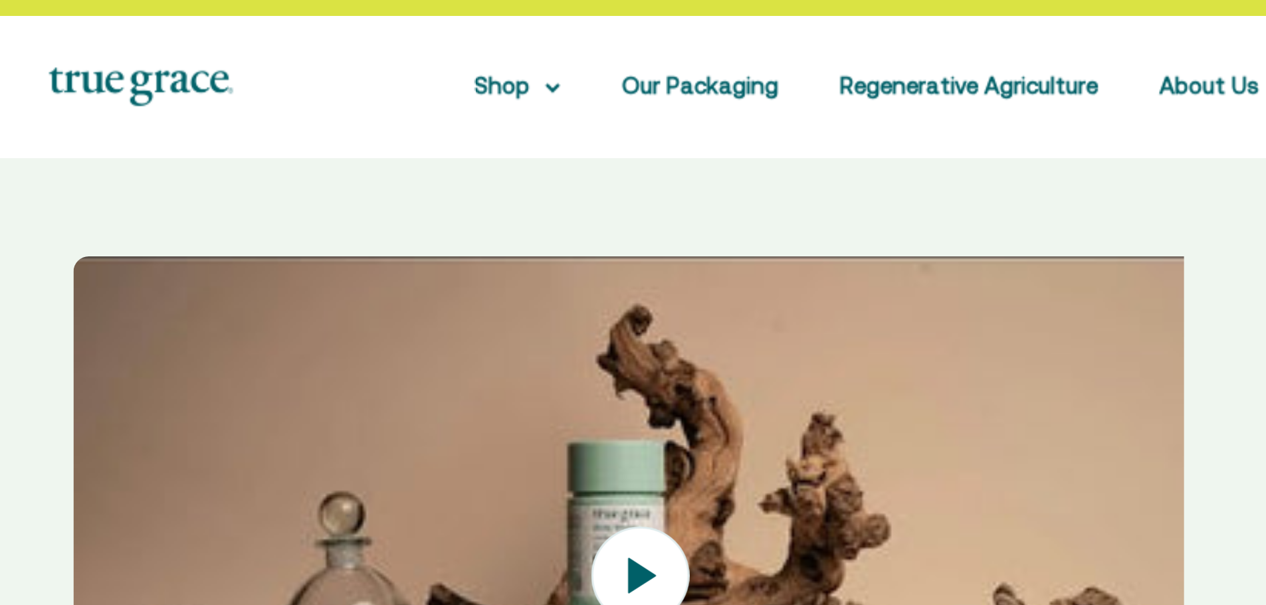
scroll to position [0, 5577]
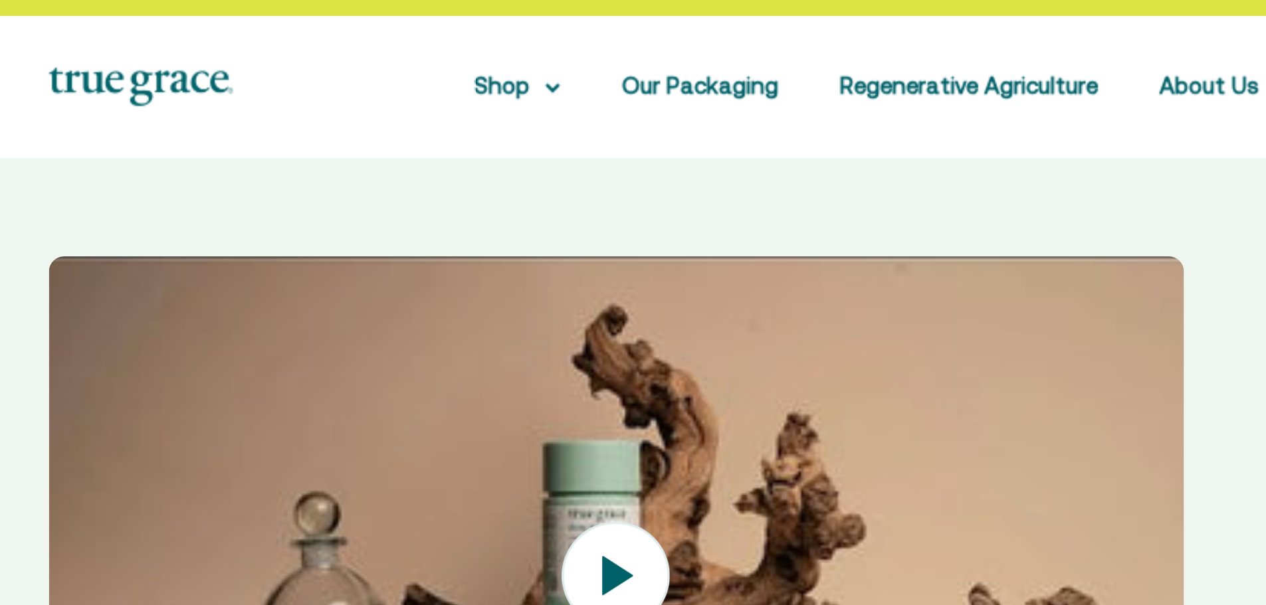
click at [399, 276] on icon at bounding box center [400, 277] width 13 height 17
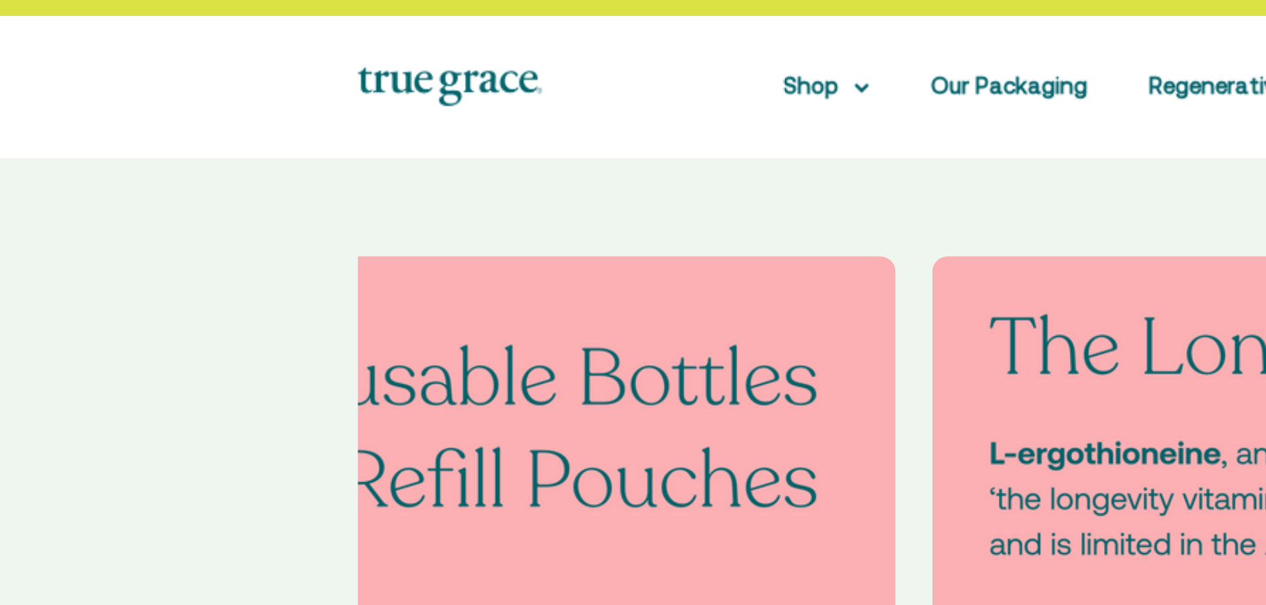
scroll to position [0, 0]
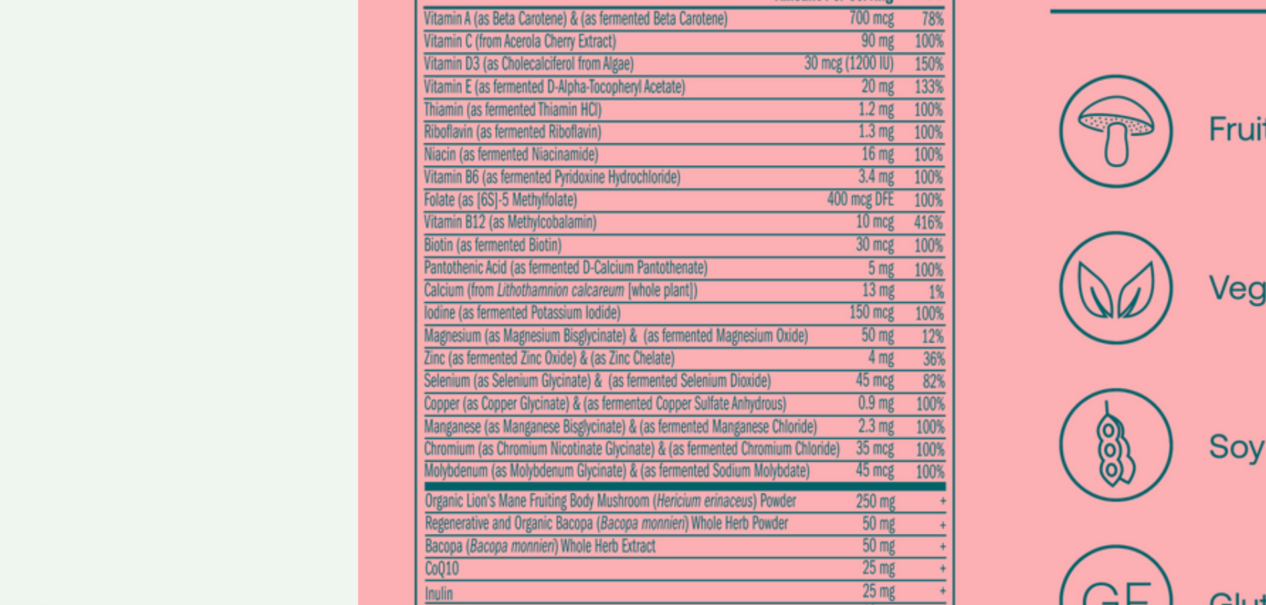
click at [207, 391] on img at bounding box center [400, 384] width 491 height 491
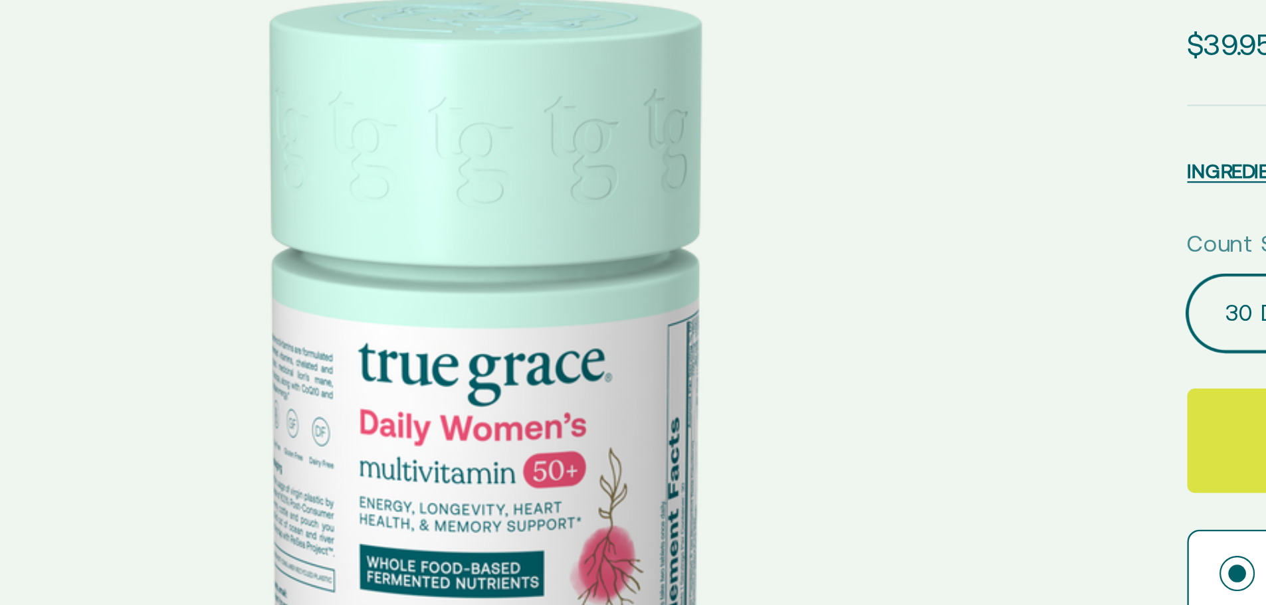
click at [424, 395] on img at bounding box center [400, 384] width 491 height 491
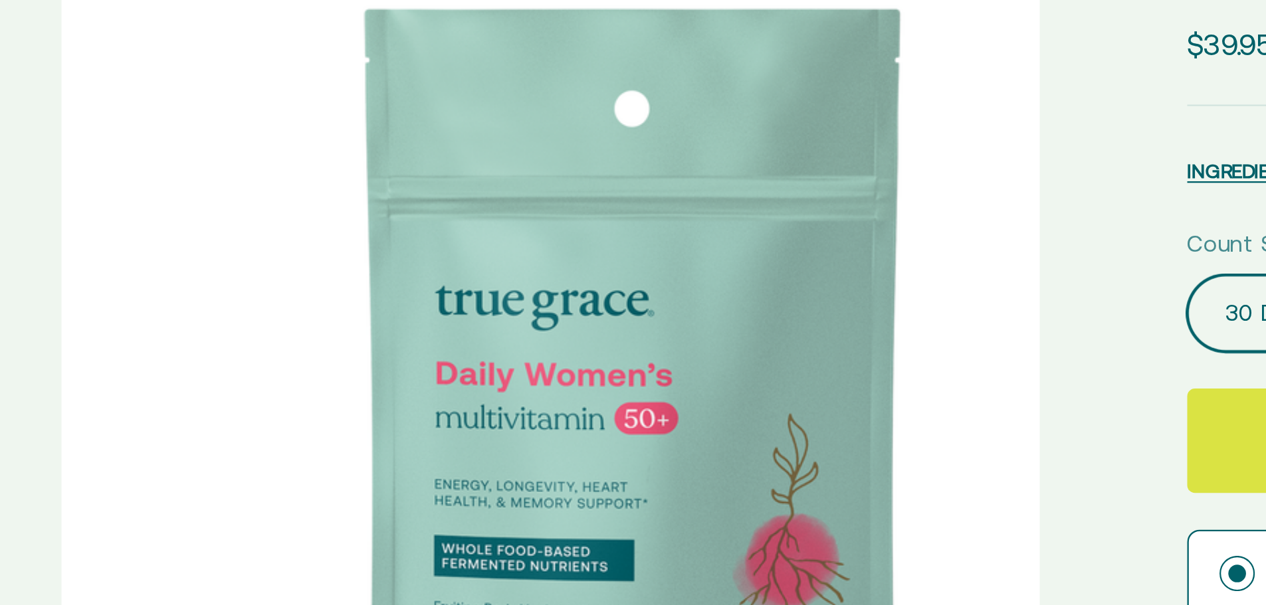
scroll to position [0, 507]
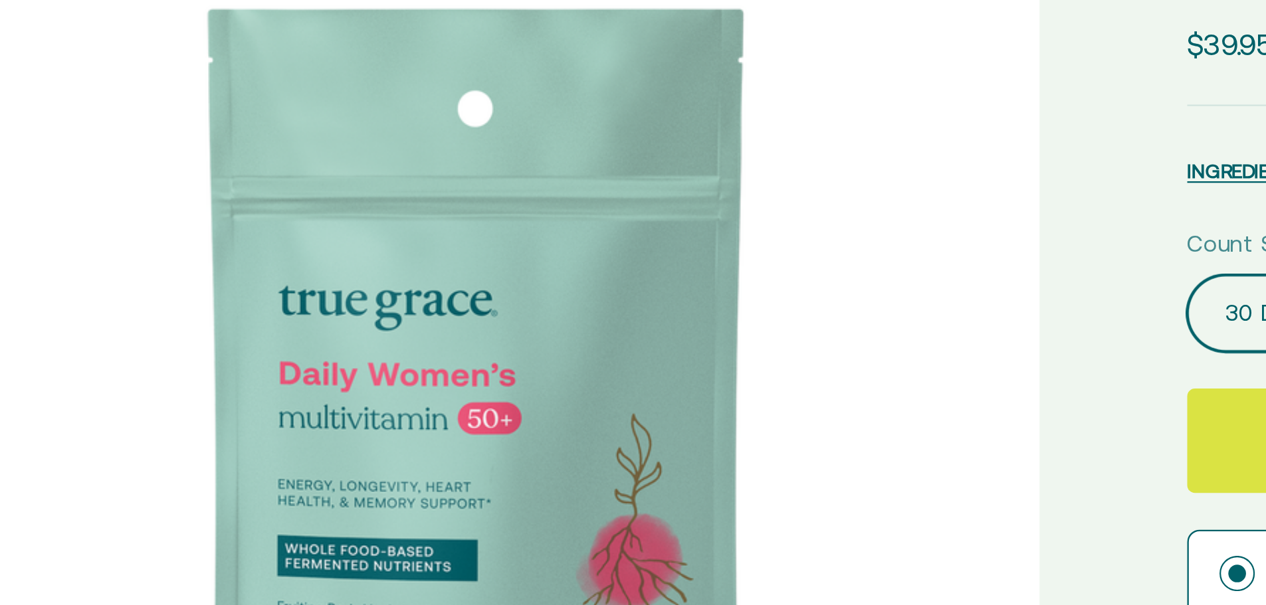
click at [411, 400] on img at bounding box center [400, 384] width 491 height 491
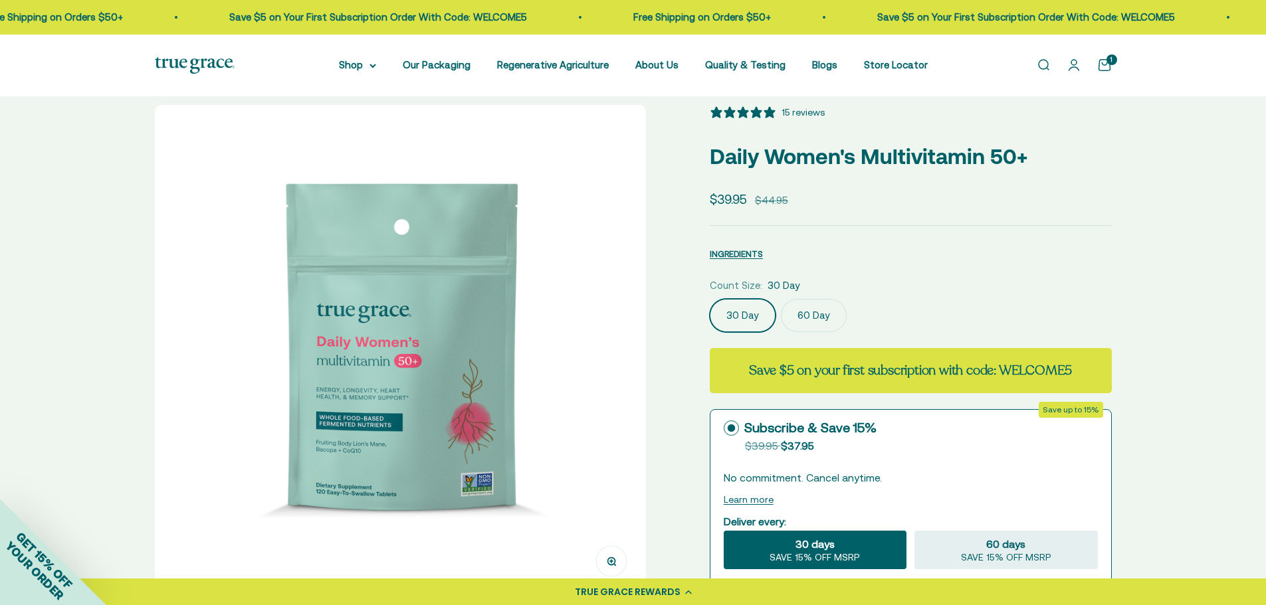
scroll to position [33, 0]
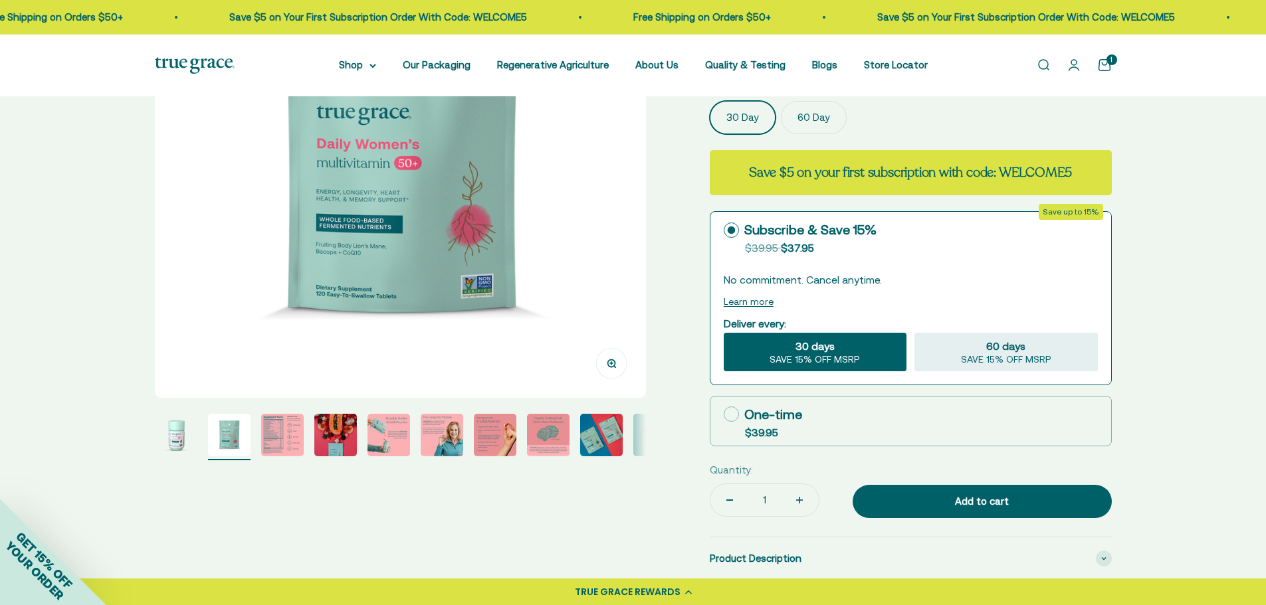
click at [282, 432] on img "Go to item 3" at bounding box center [282, 435] width 43 height 43
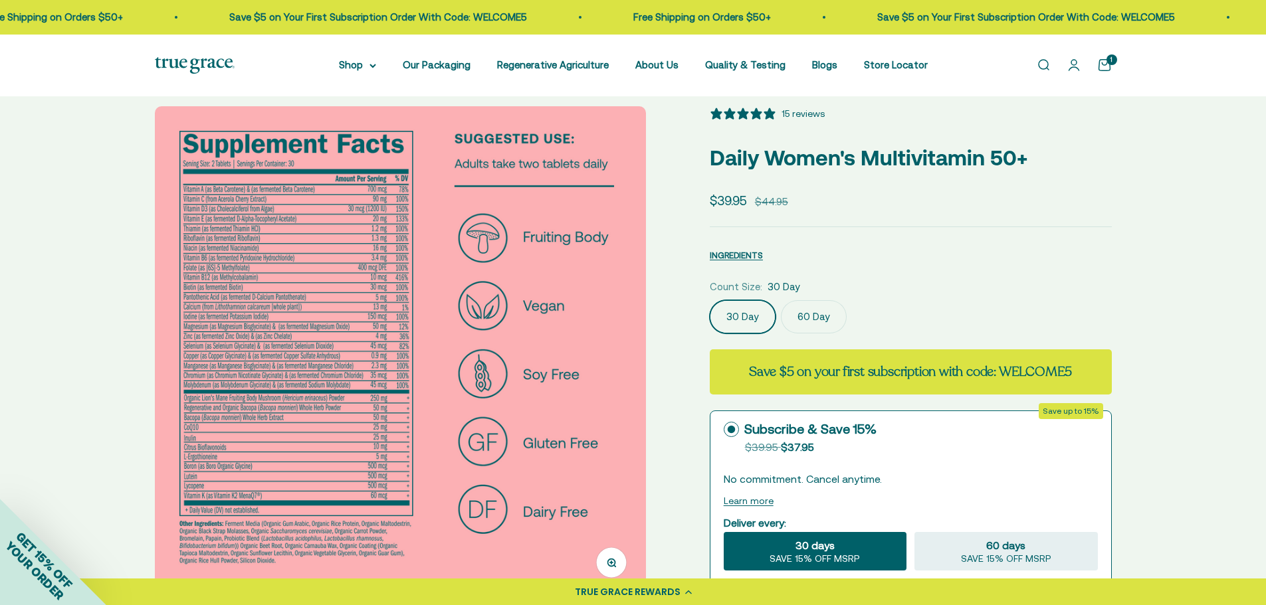
click at [616, 555] on button "Zoom" at bounding box center [611, 562] width 30 height 30
click at [614, 559] on circle "button" at bounding box center [610, 562] width 7 height 7
click at [299, 378] on img at bounding box center [400, 351] width 491 height 491
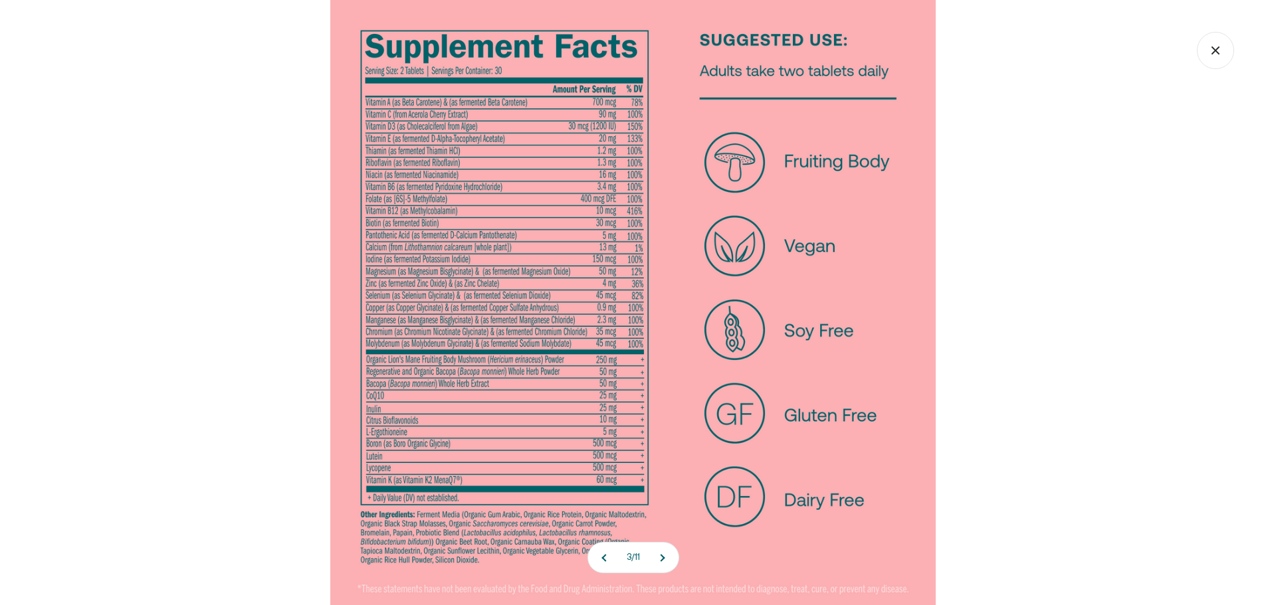
click at [1200, 49] on icon "Close gallery" at bounding box center [1214, 50] width 37 height 37
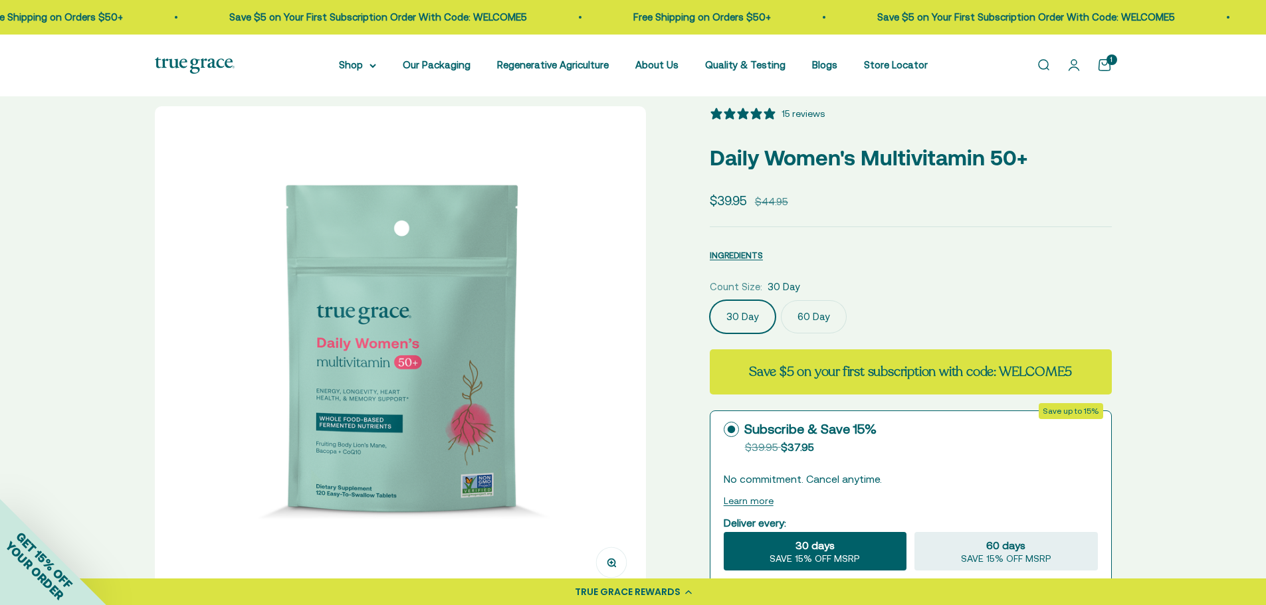
scroll to position [0, 0]
